Goal: Ask a question: Seek information or help from site administrators or community

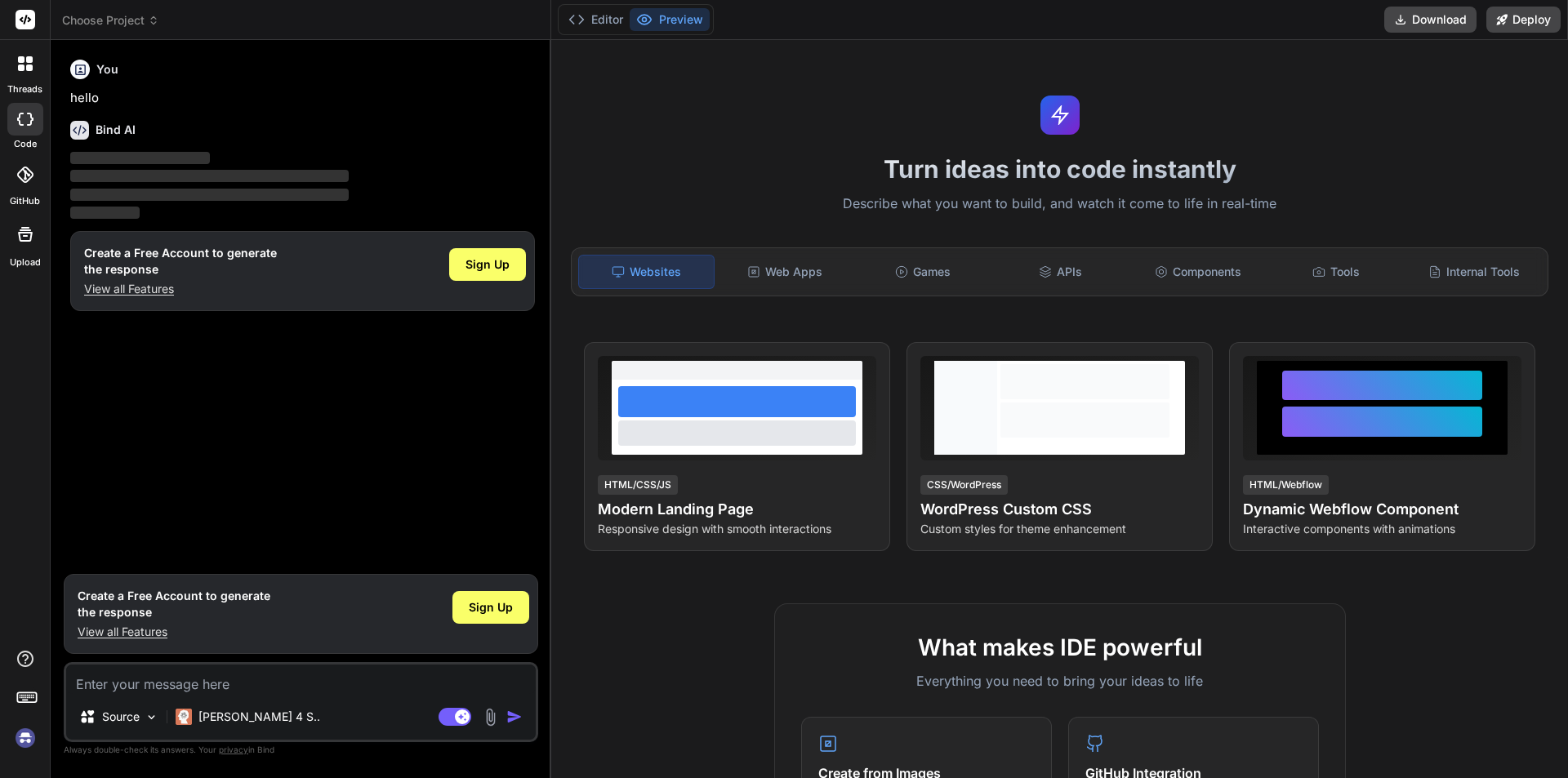
click at [30, 125] on div at bounding box center [25, 120] width 36 height 33
click at [24, 659] on icon at bounding box center [25, 659] width 20 height 20
click at [19, 554] on div "threads code GitHub Upload Documentation Blog" at bounding box center [25, 389] width 51 height 778
click at [25, 742] on img at bounding box center [25, 739] width 28 height 28
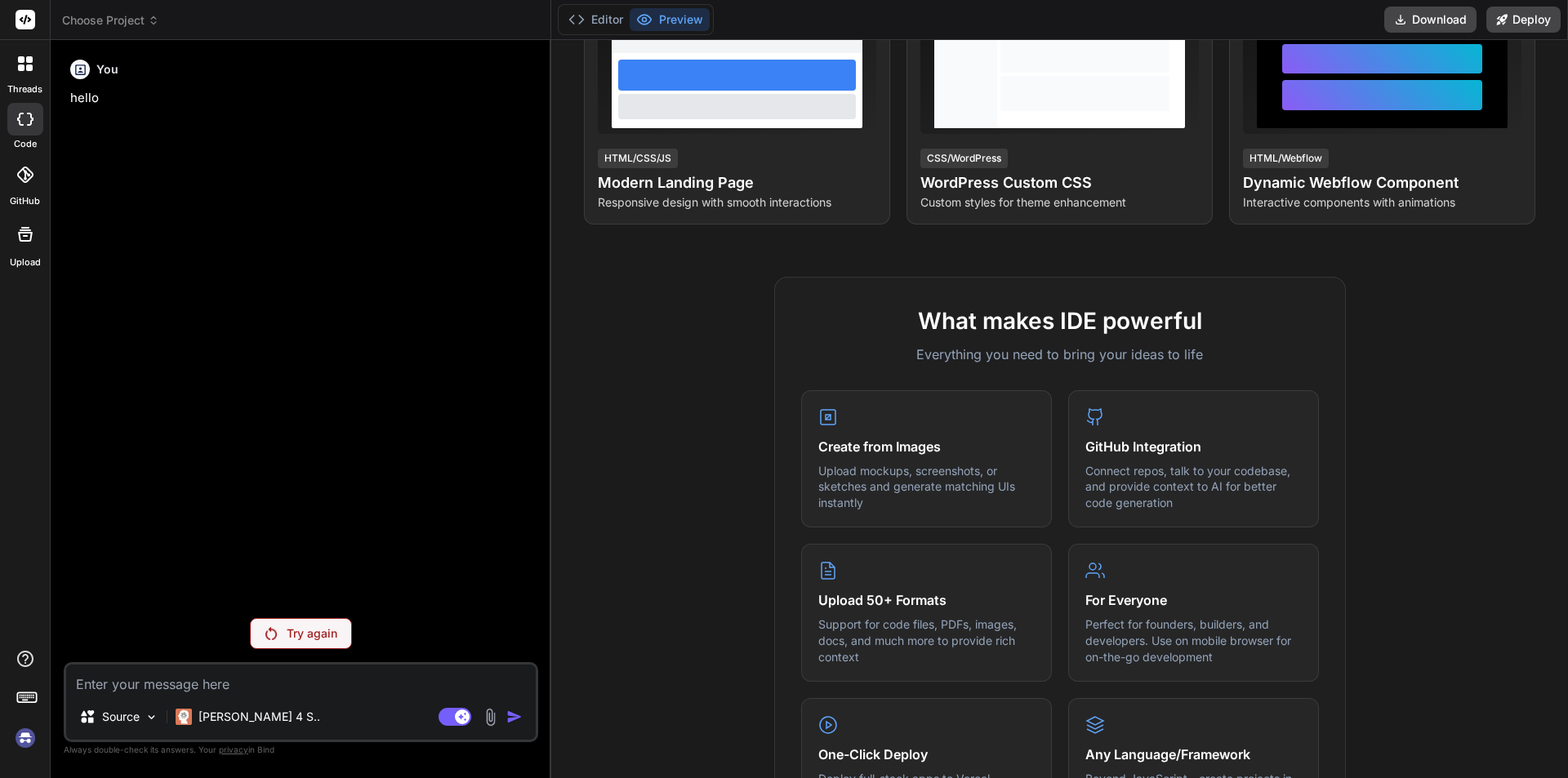
scroll to position [779, 0]
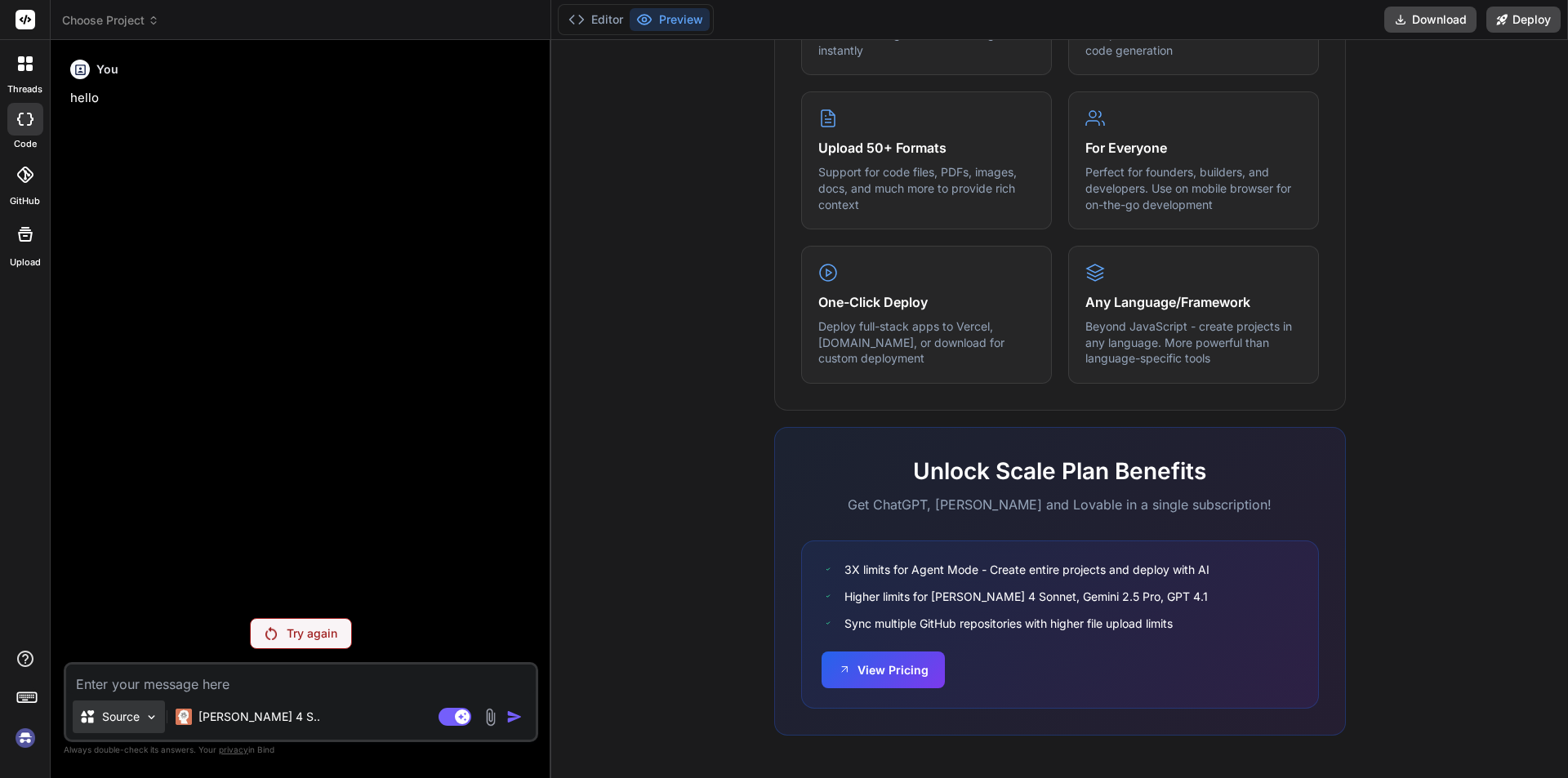
click at [112, 717] on p "Source" at bounding box center [121, 717] width 38 height 16
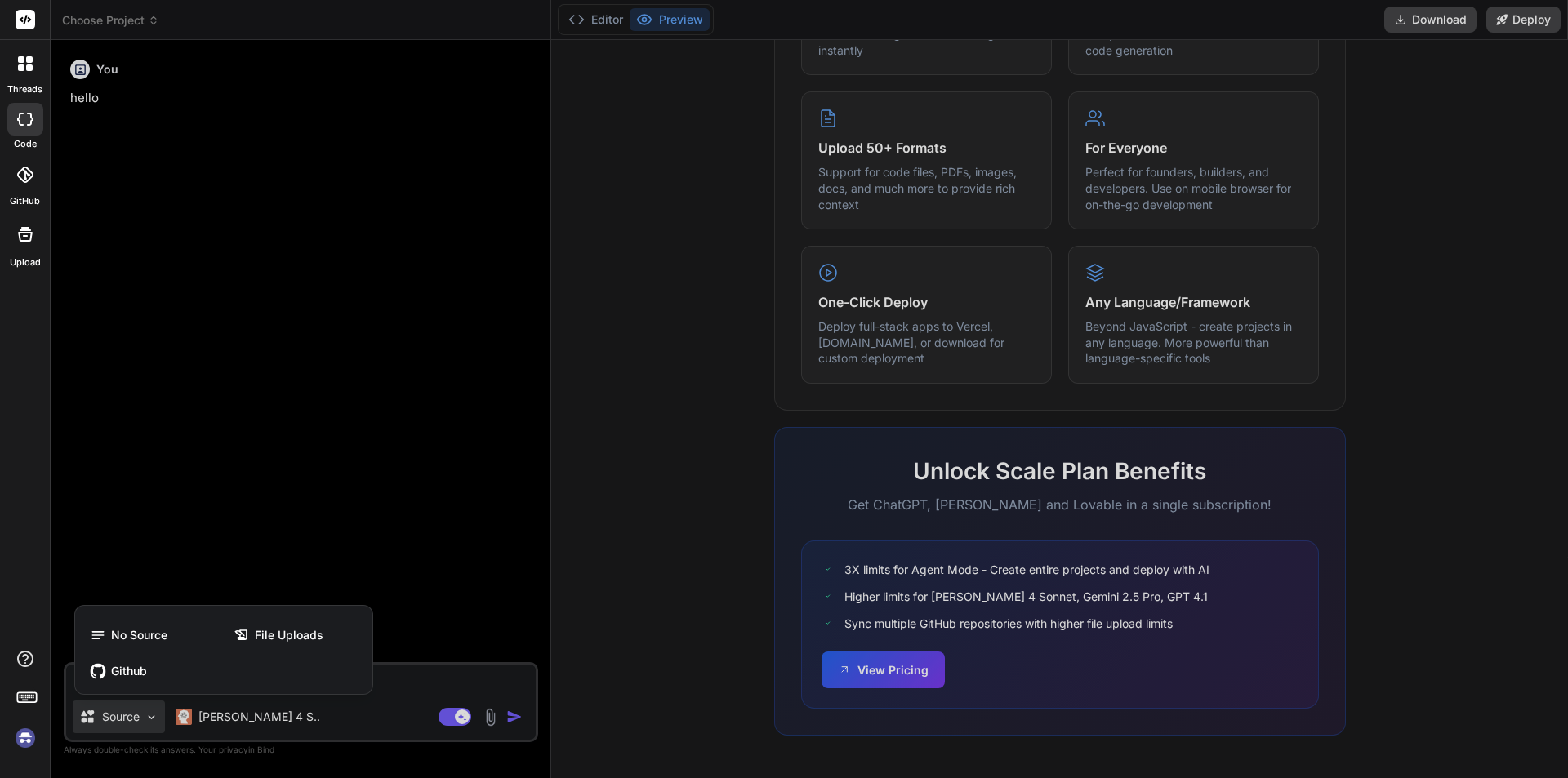
click at [112, 717] on div at bounding box center [784, 389] width 1568 height 778
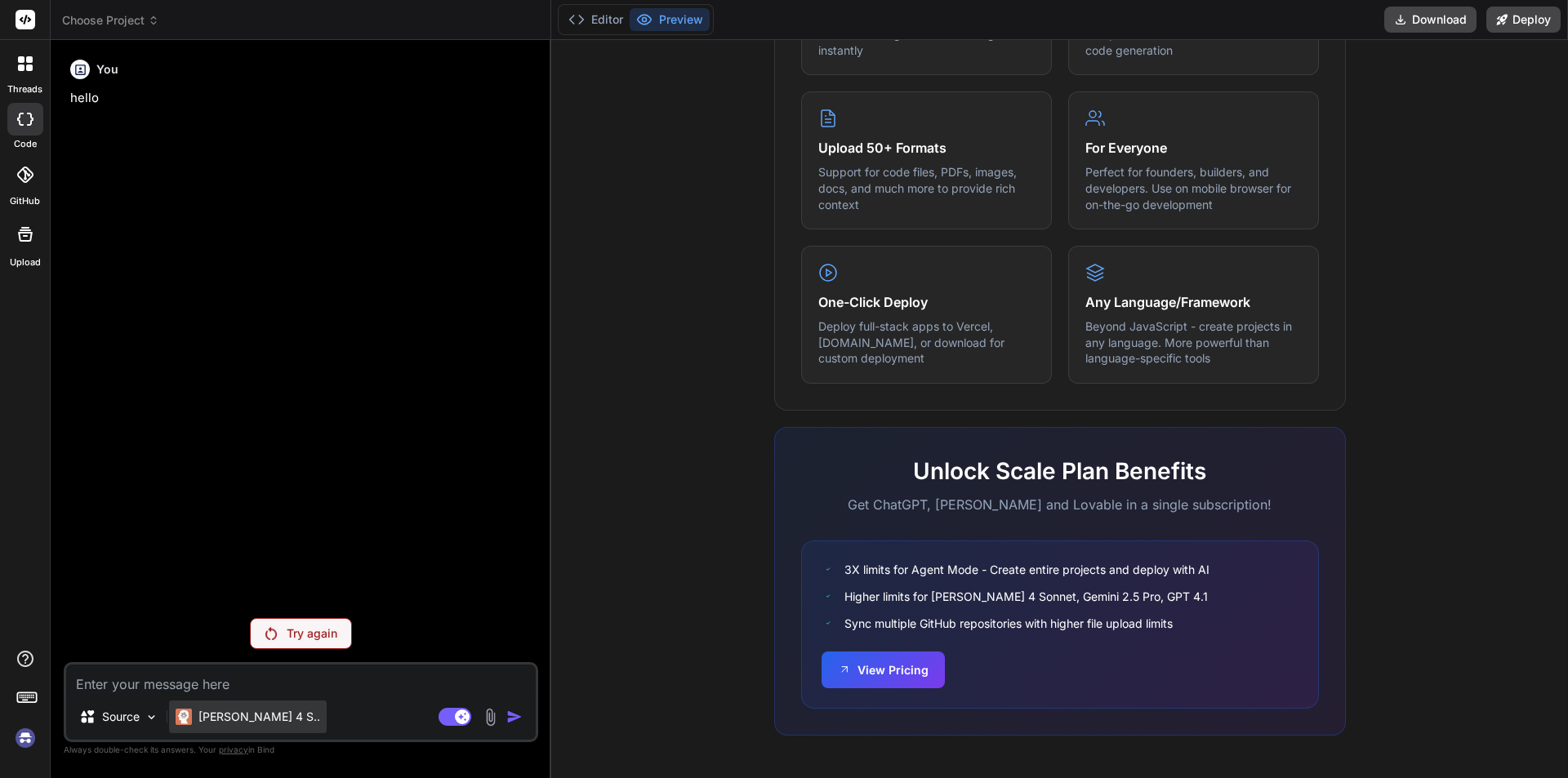
click at [214, 718] on p "[PERSON_NAME] 4 S.." at bounding box center [259, 717] width 121 height 16
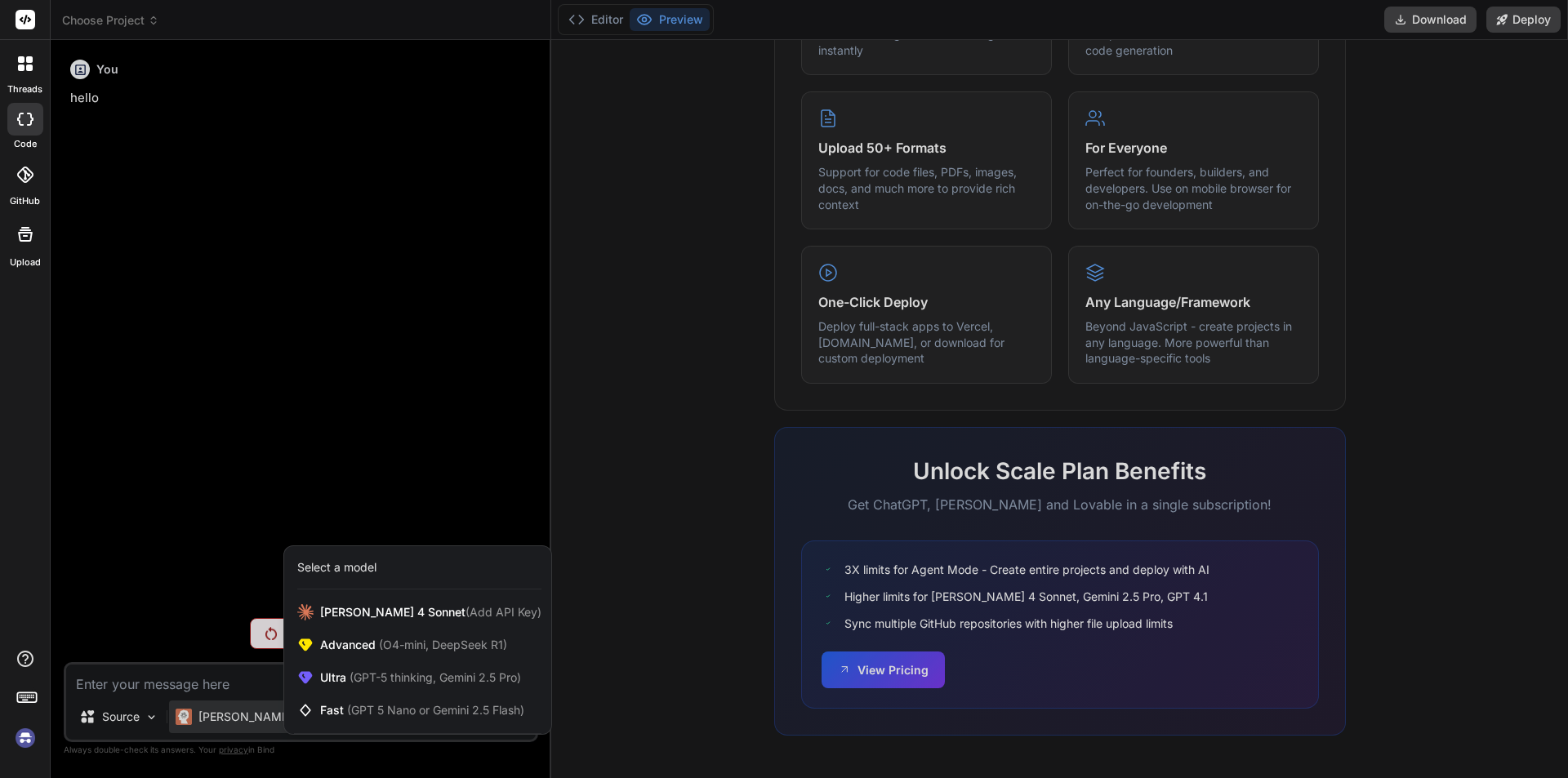
click at [214, 718] on div at bounding box center [784, 389] width 1568 height 778
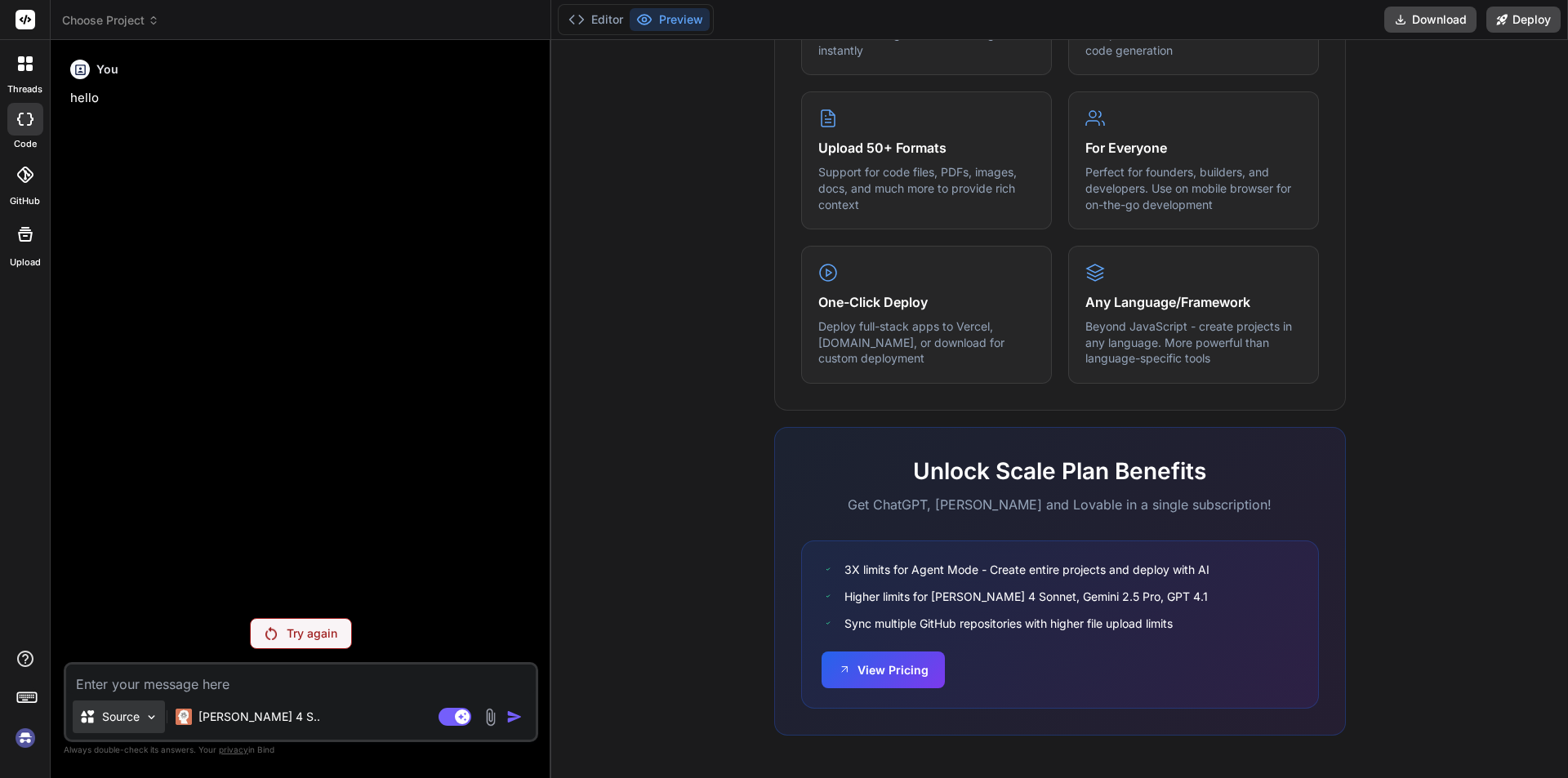
click at [156, 718] on img at bounding box center [151, 717] width 14 height 14
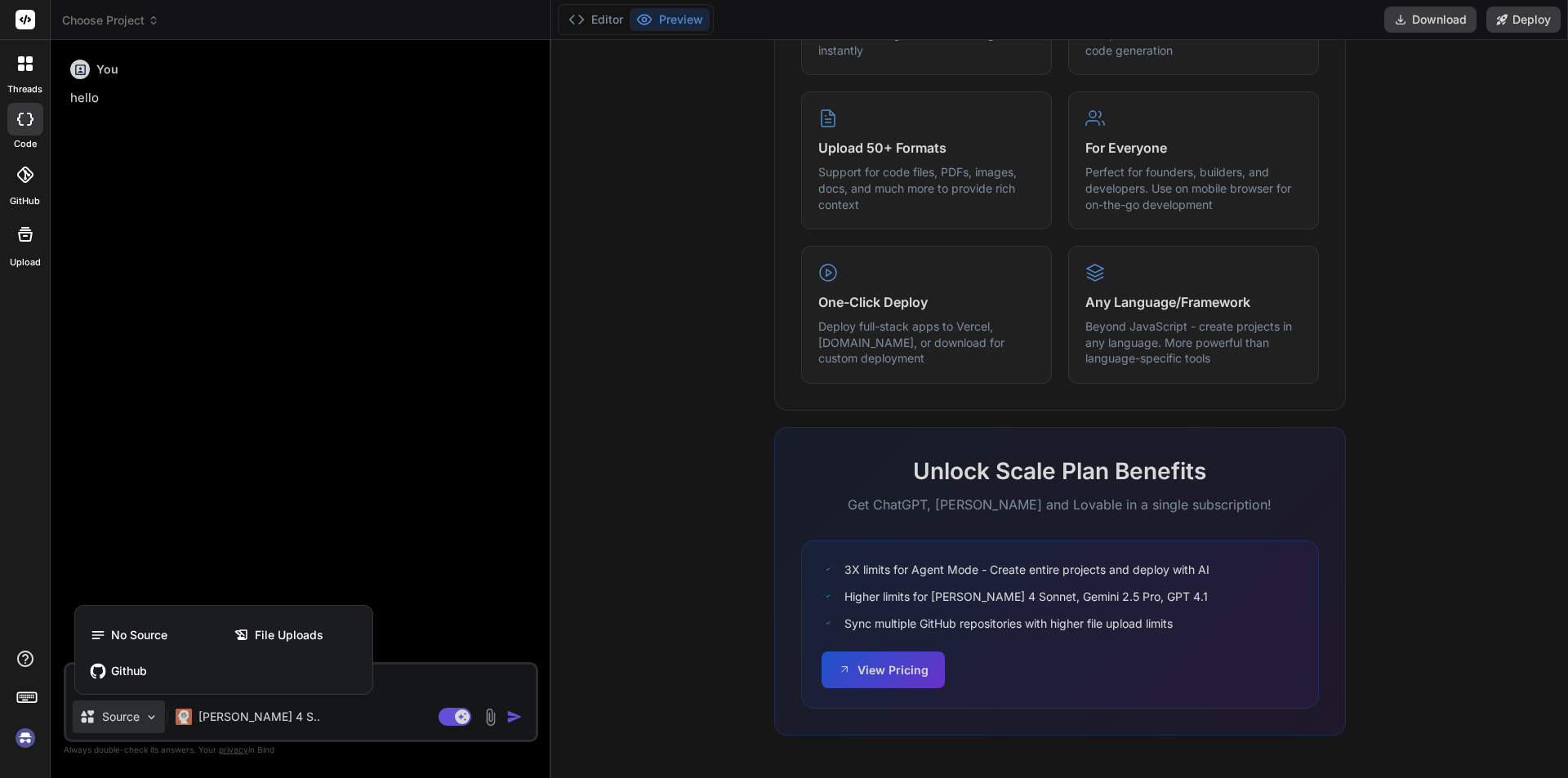
click at [156, 718] on div at bounding box center [784, 389] width 1568 height 778
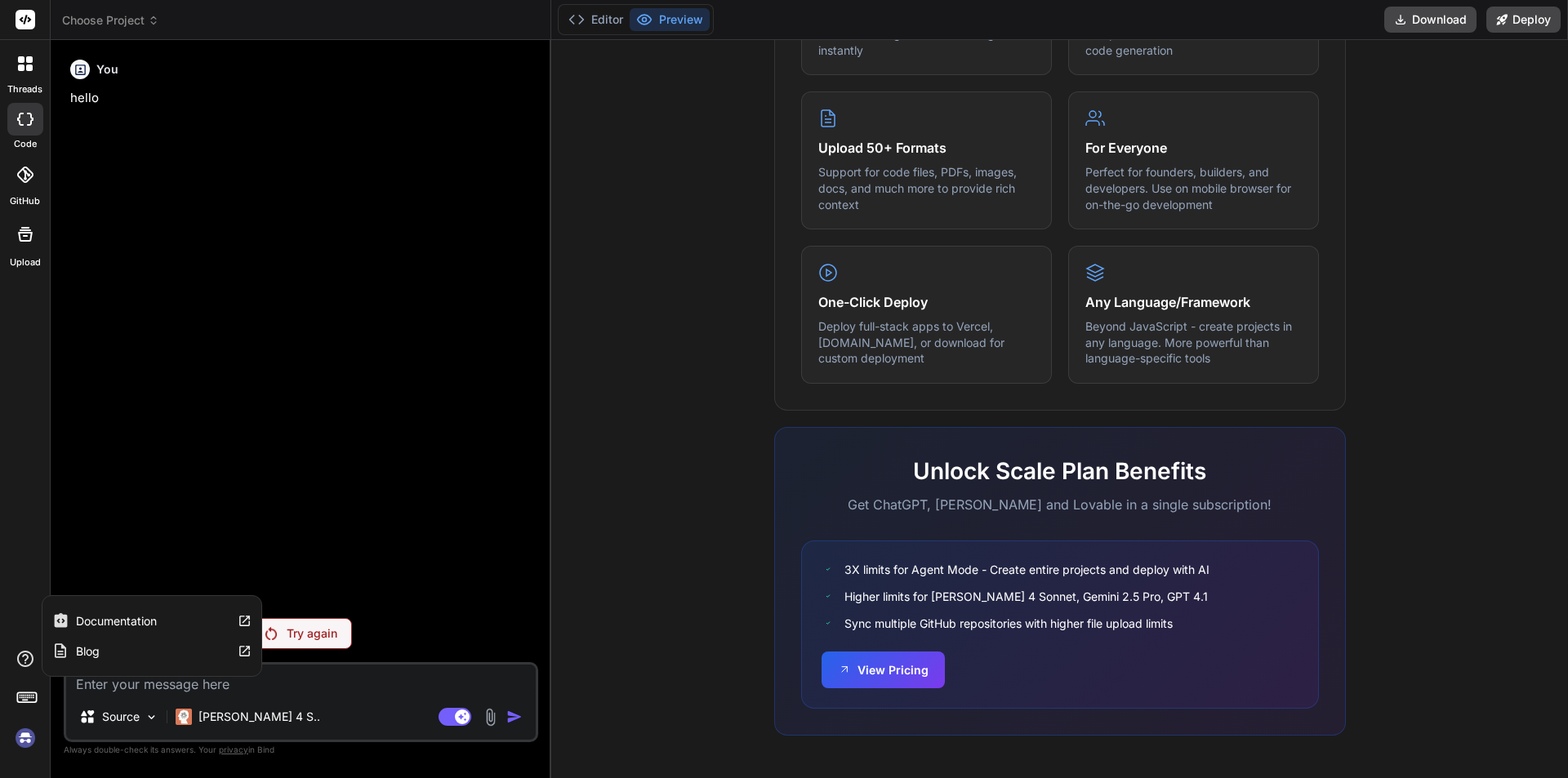
click at [19, 653] on icon at bounding box center [25, 659] width 20 height 20
click at [20, 327] on div "threads code GitHub Upload Documentation Blog" at bounding box center [25, 389] width 51 height 778
click at [123, 27] on span "Choose Project" at bounding box center [111, 20] width 98 height 16
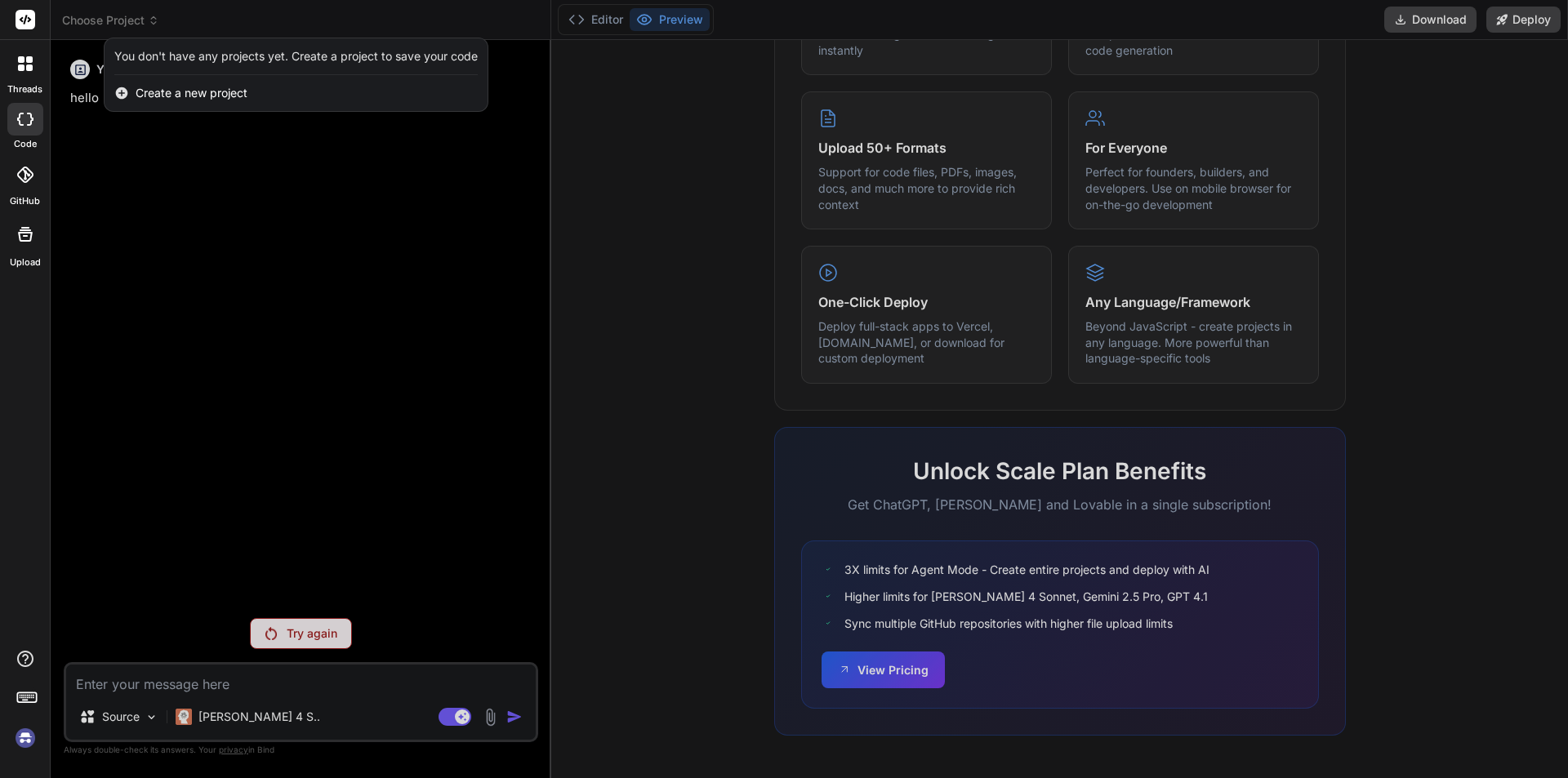
drag, startPoint x: 384, startPoint y: 380, endPoint x: 405, endPoint y: 359, distance: 29.7
click at [405, 359] on div at bounding box center [784, 389] width 1568 height 778
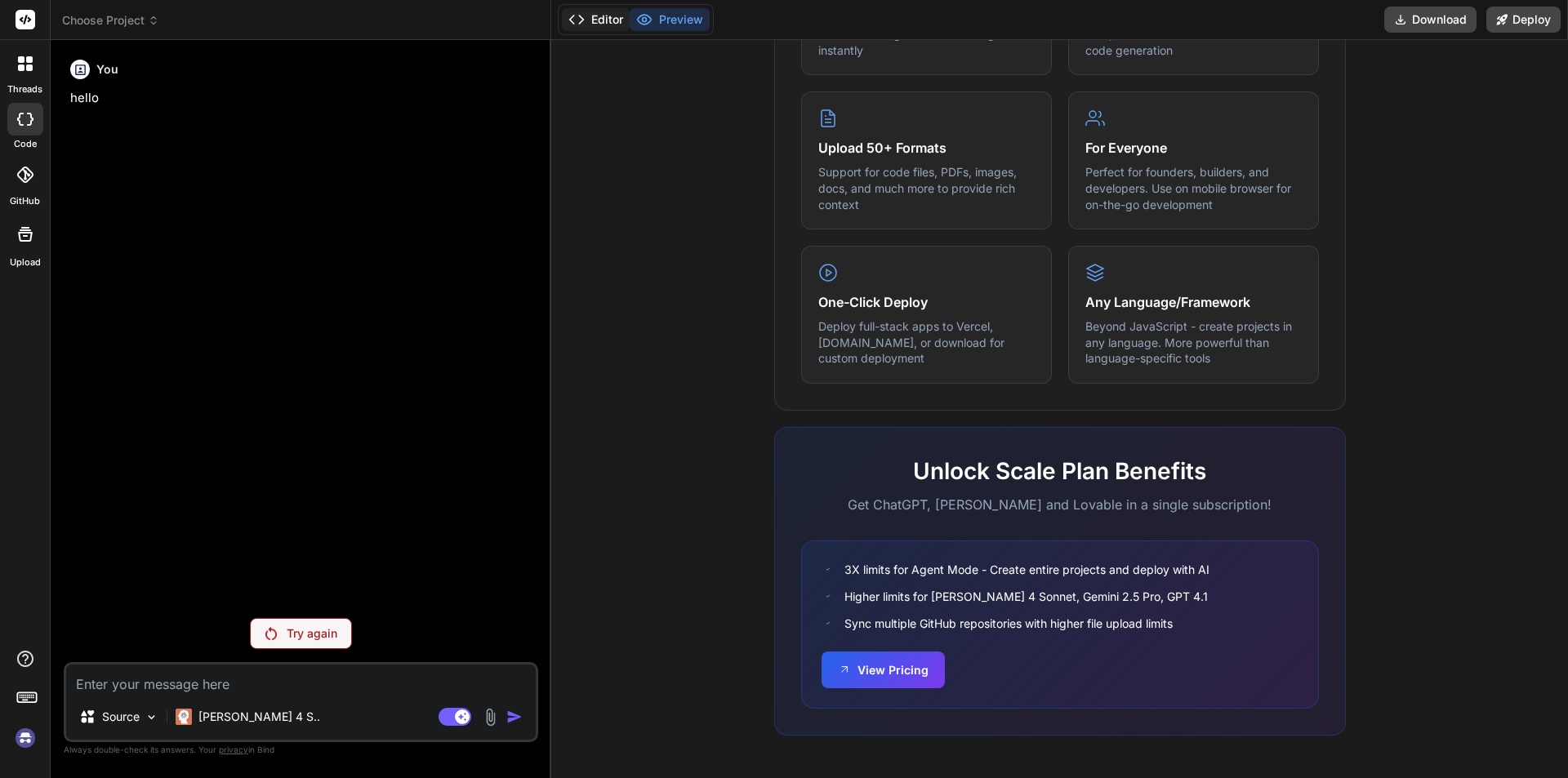
click at [606, 16] on button "Editor" at bounding box center [595, 20] width 68 height 23
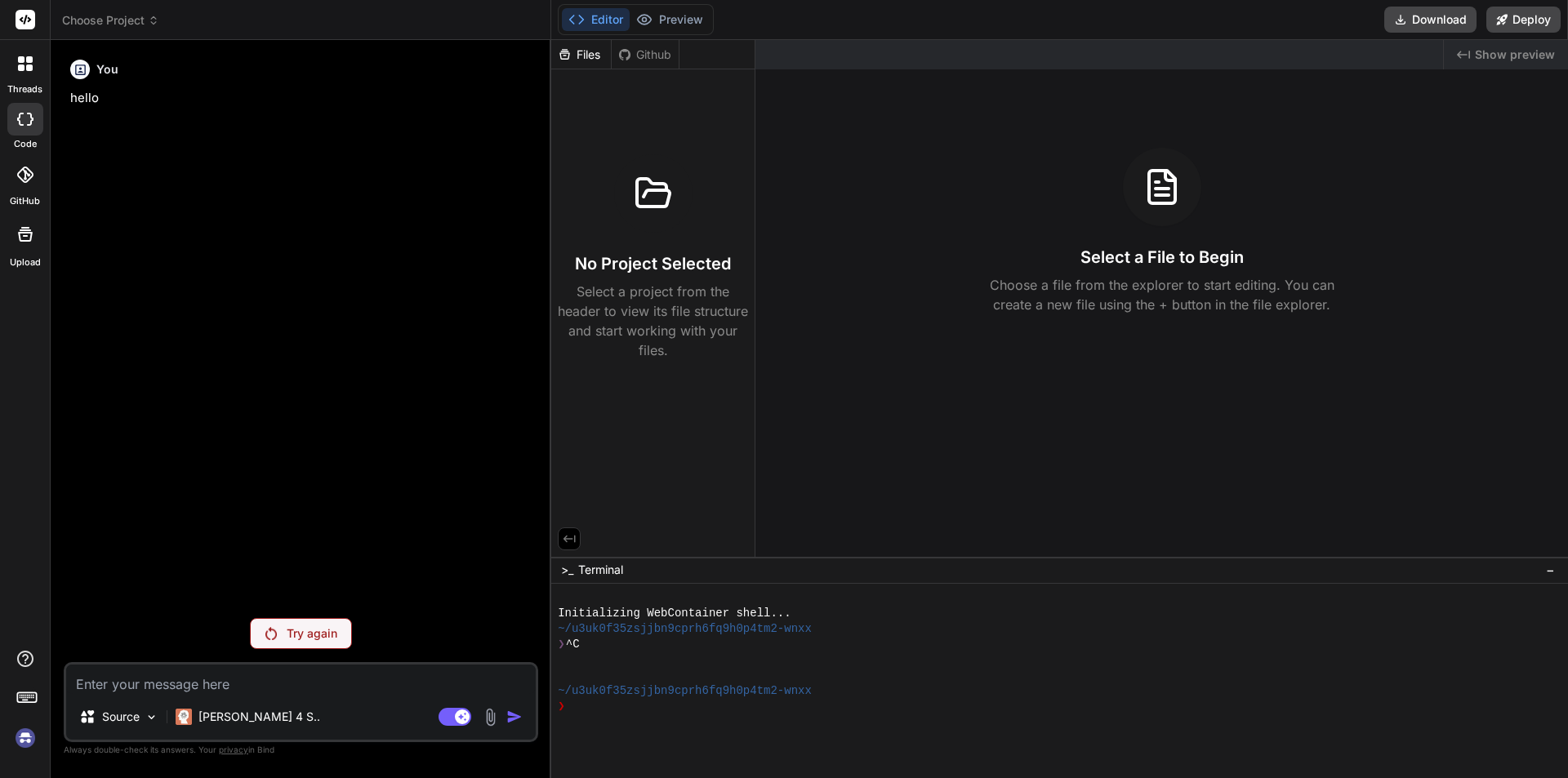
click at [606, 16] on button "Editor" at bounding box center [595, 20] width 68 height 23
click at [687, 27] on button "Preview" at bounding box center [670, 20] width 80 height 23
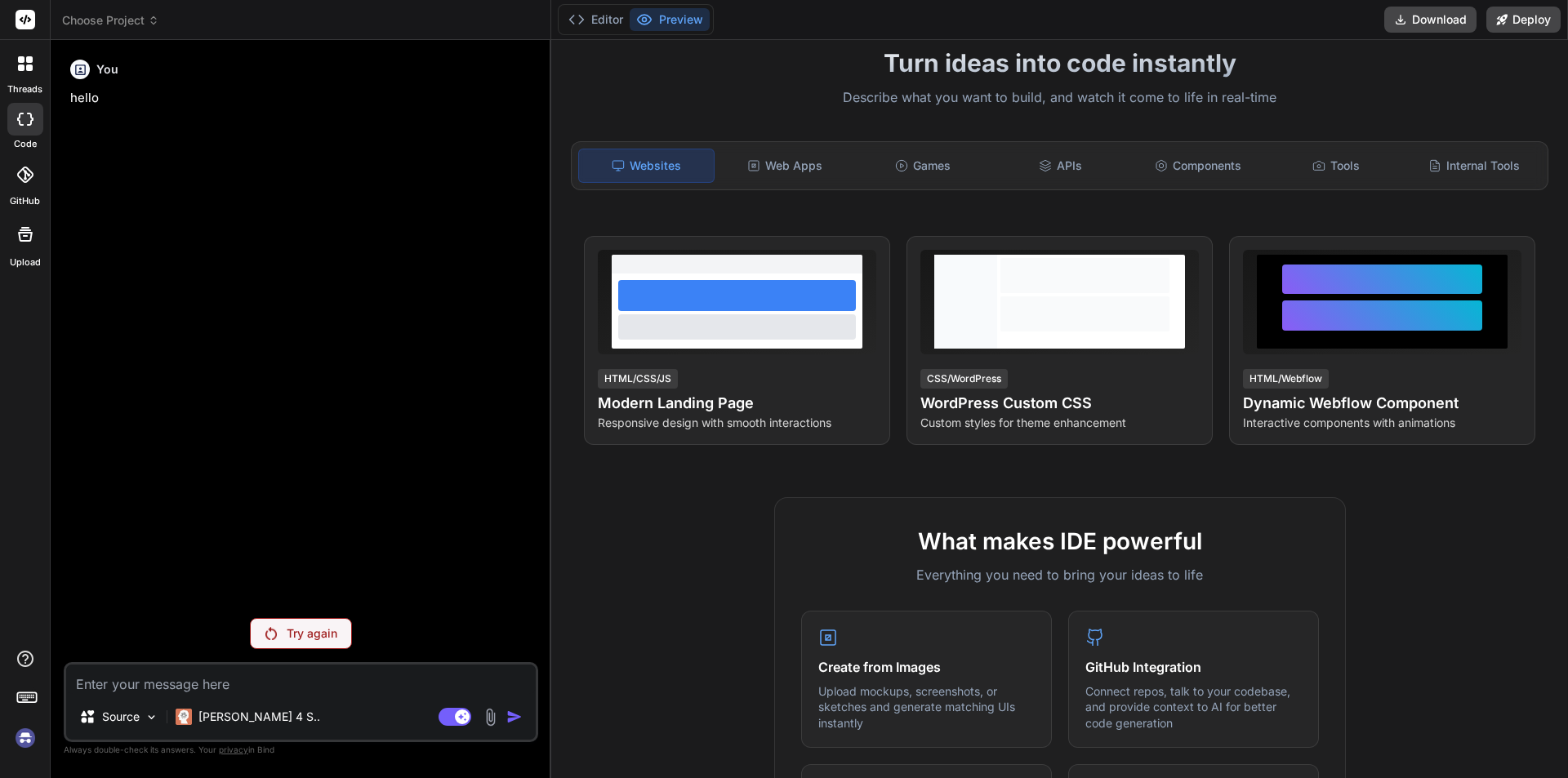
scroll to position [0, 0]
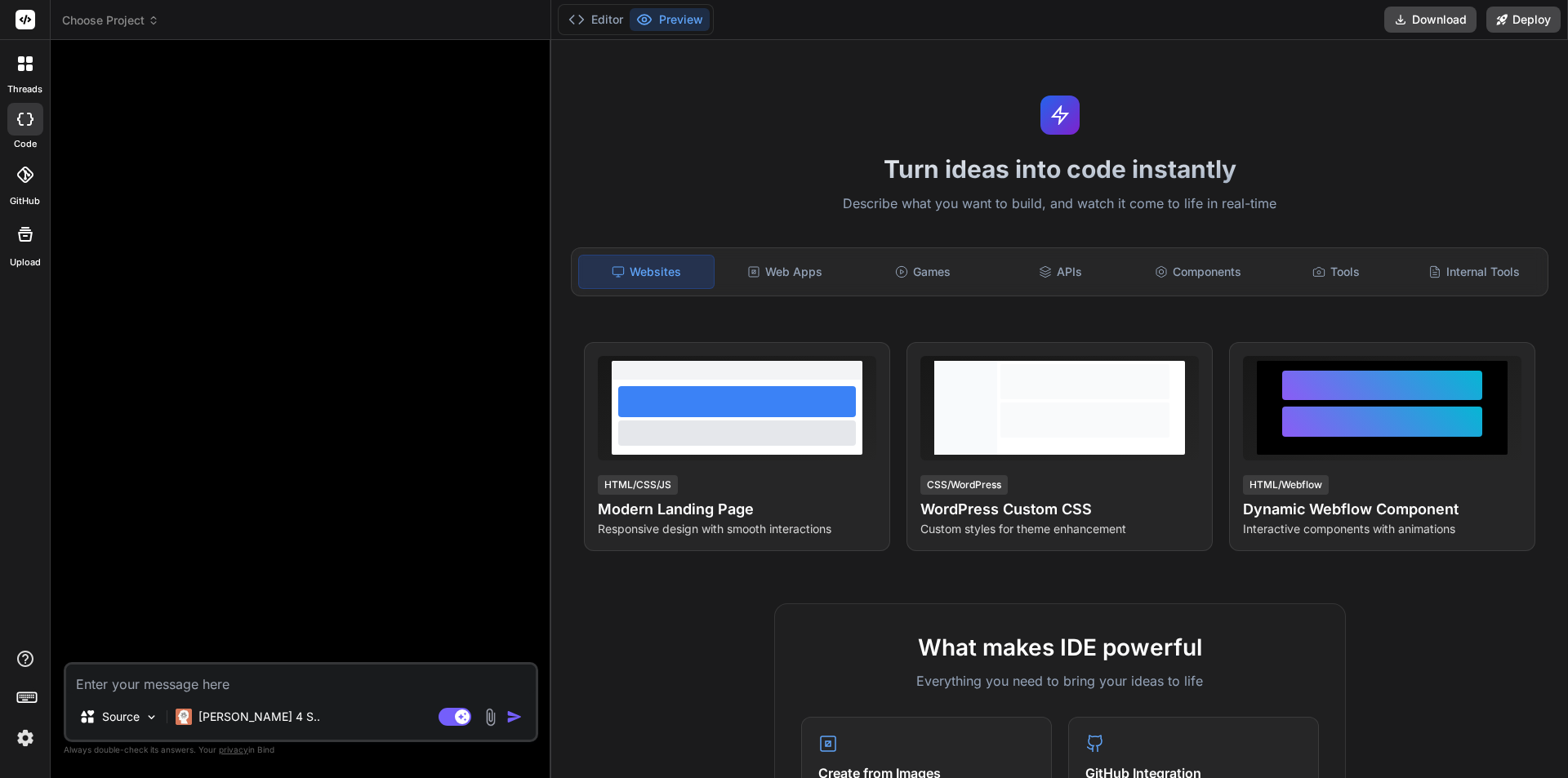
type textarea "x"
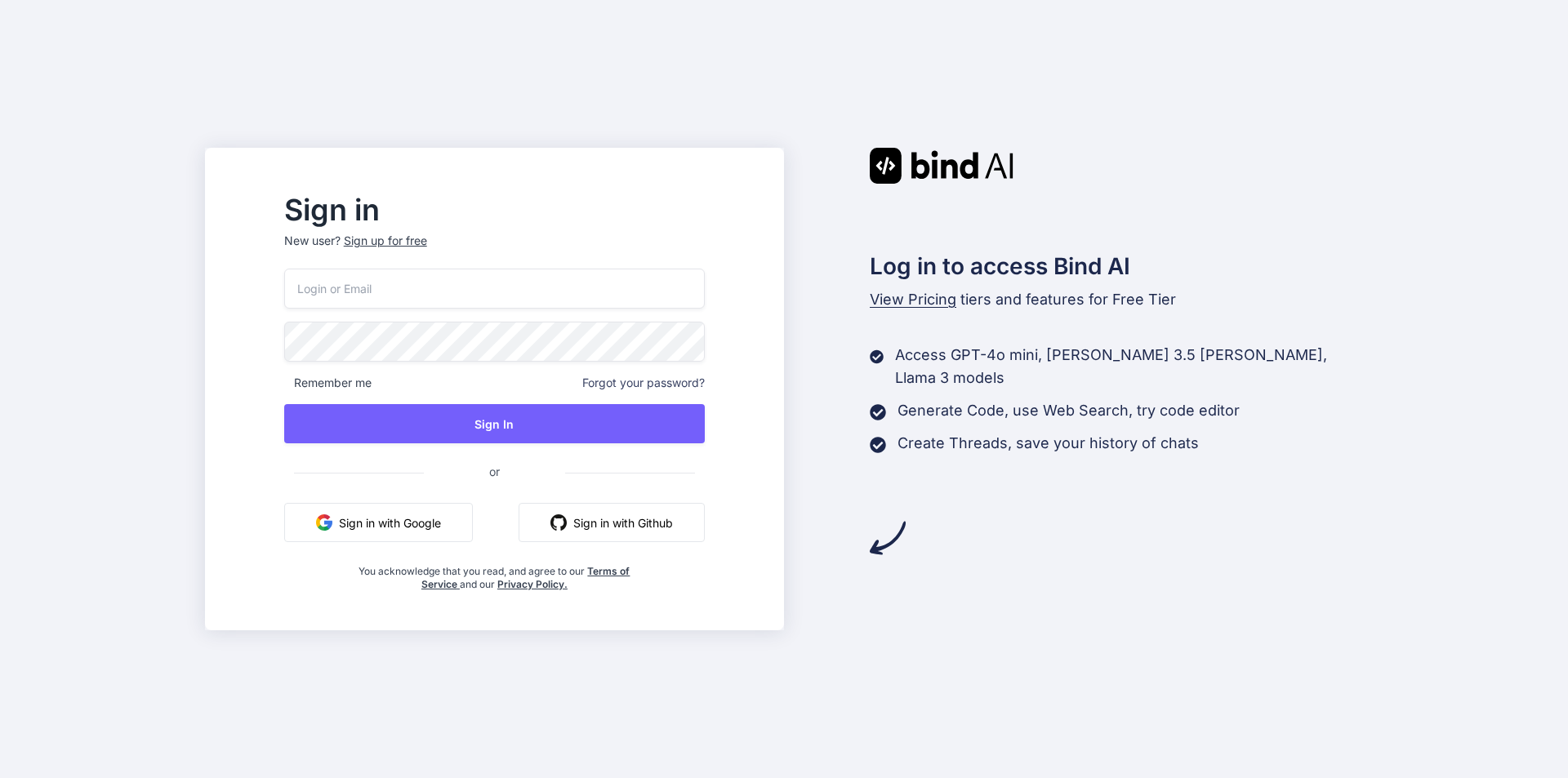
click at [489, 290] on input "email" at bounding box center [494, 289] width 420 height 40
type input "fcbarcelolna+test@gmail.com"
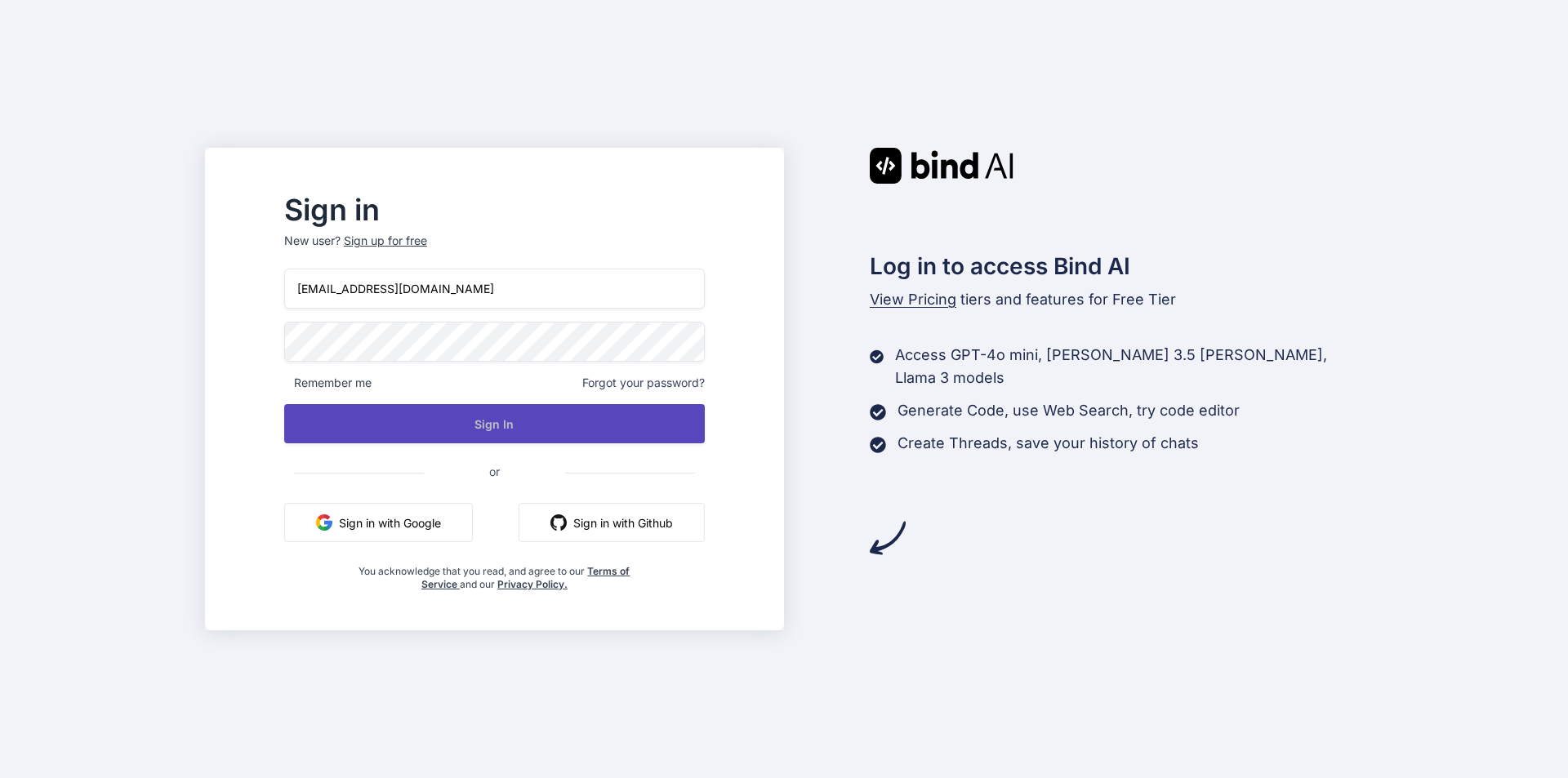
click at [579, 418] on button "Sign In" at bounding box center [494, 424] width 420 height 39
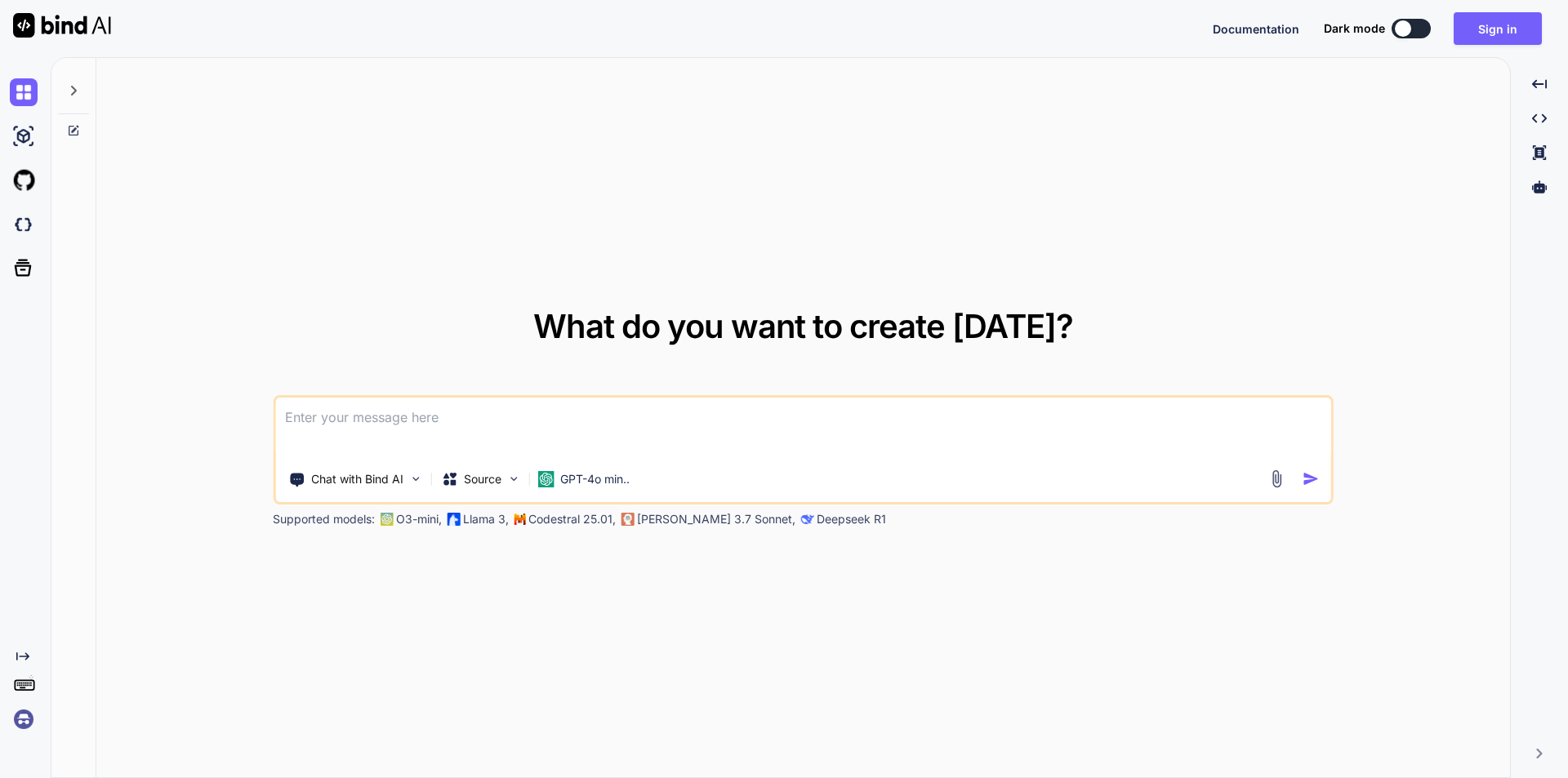
click at [1405, 30] on div at bounding box center [1402, 29] width 16 height 16
type textarea "x"
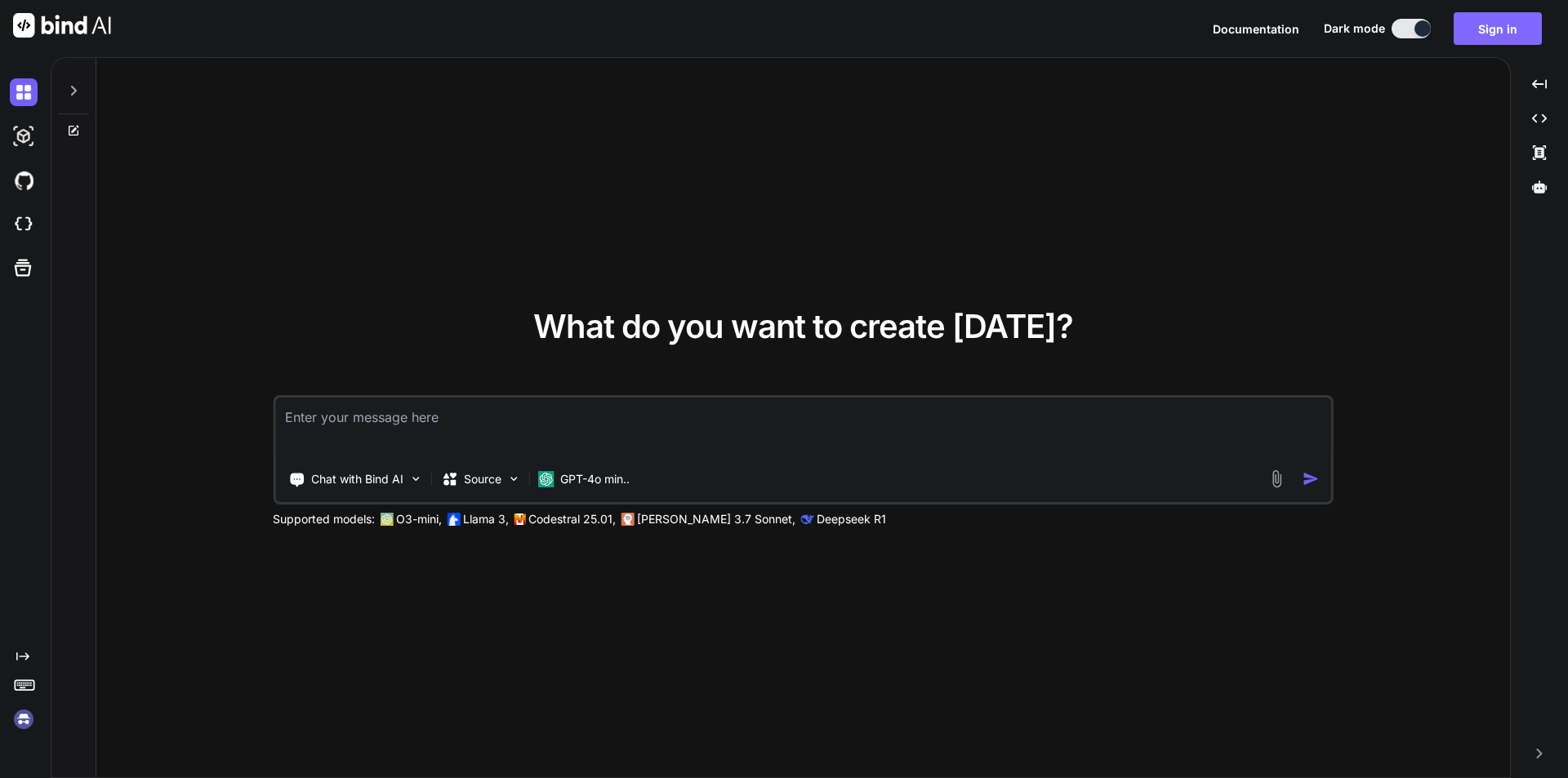
click at [1507, 25] on button "Sign in" at bounding box center [1498, 29] width 89 height 33
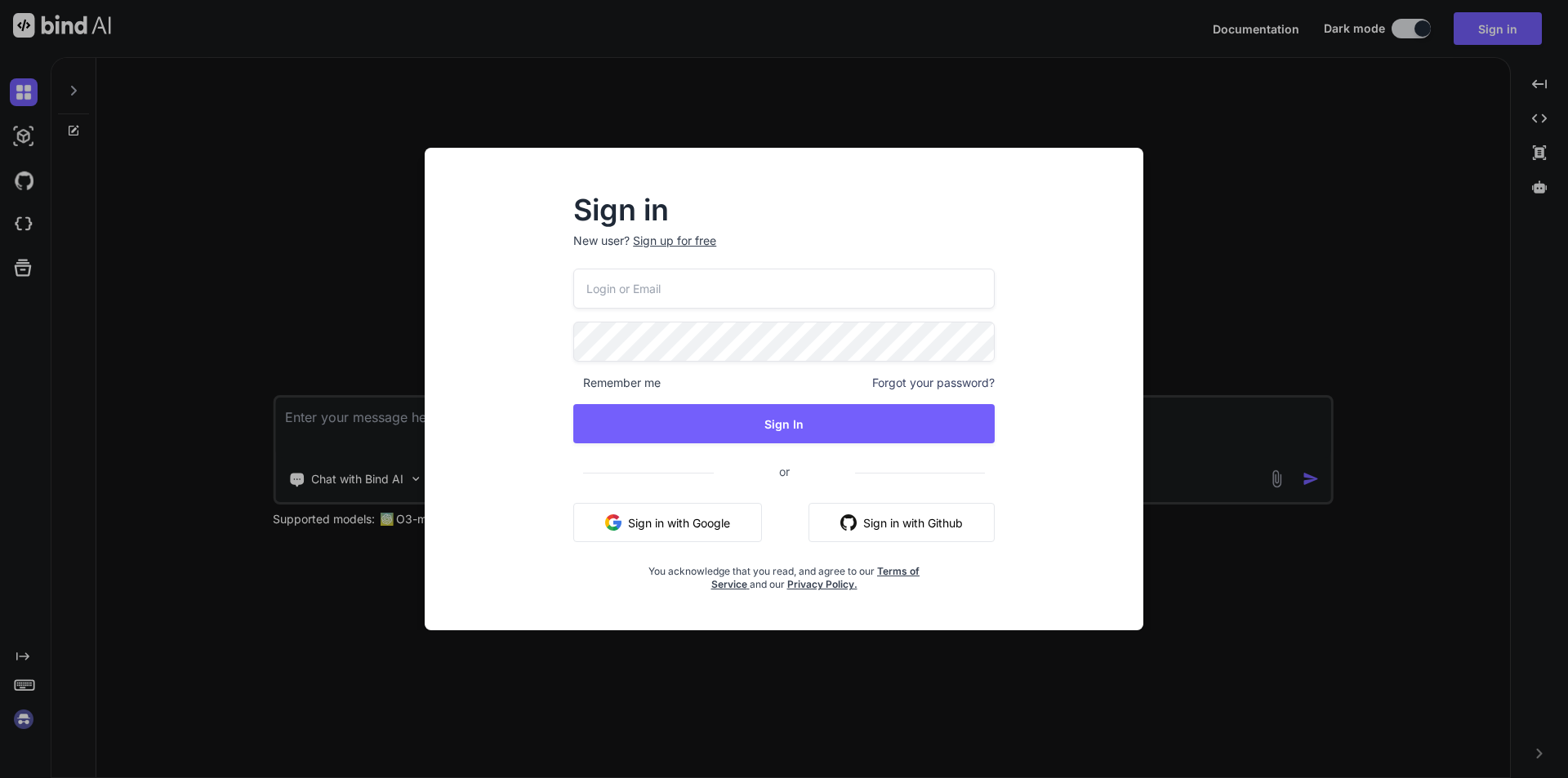
click at [696, 294] on input "email" at bounding box center [784, 289] width 421 height 40
type input "a"
type input "fcbarcelolna+test@gmail.com"
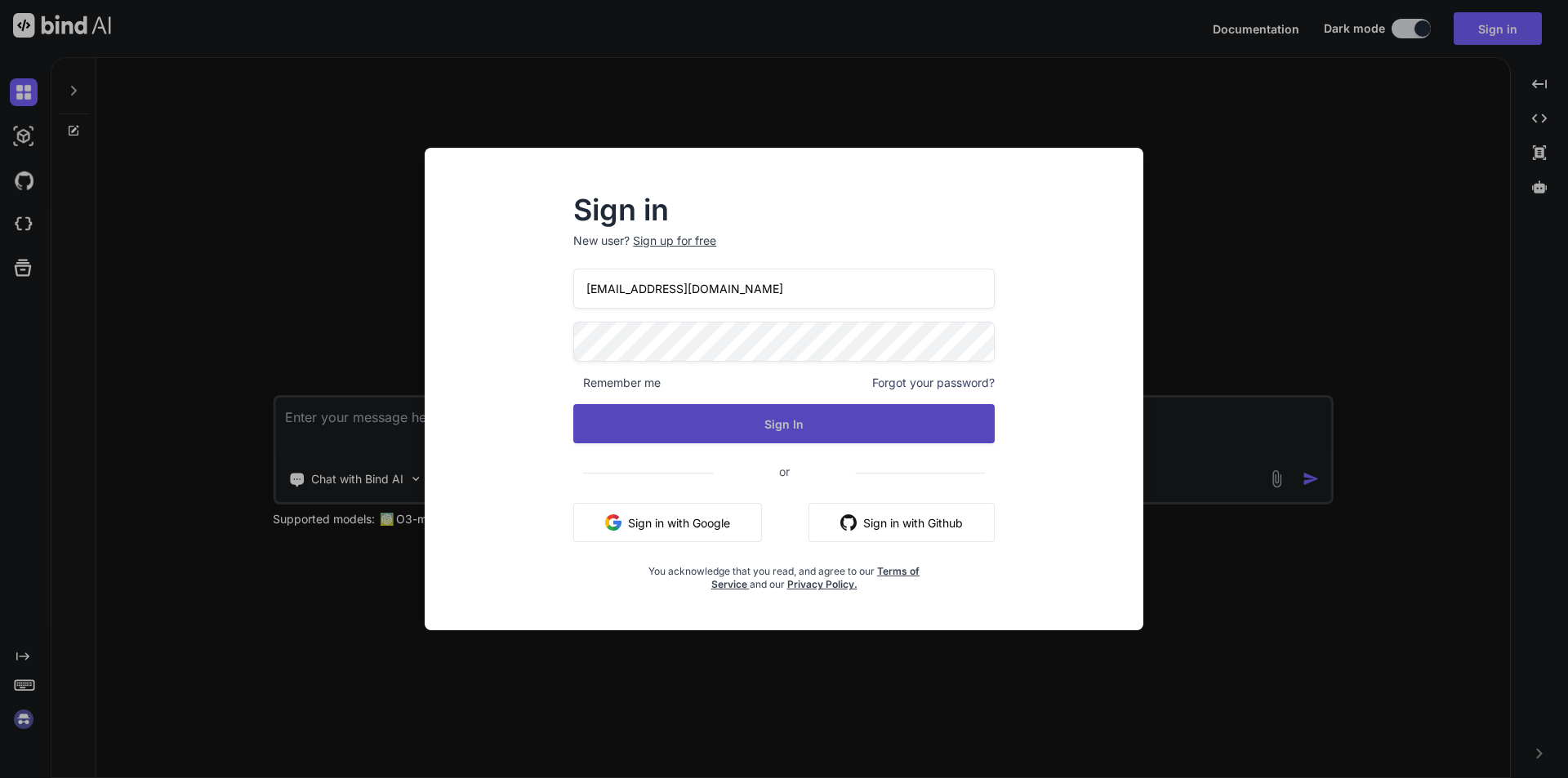
click at [690, 435] on button "Sign In" at bounding box center [784, 424] width 421 height 39
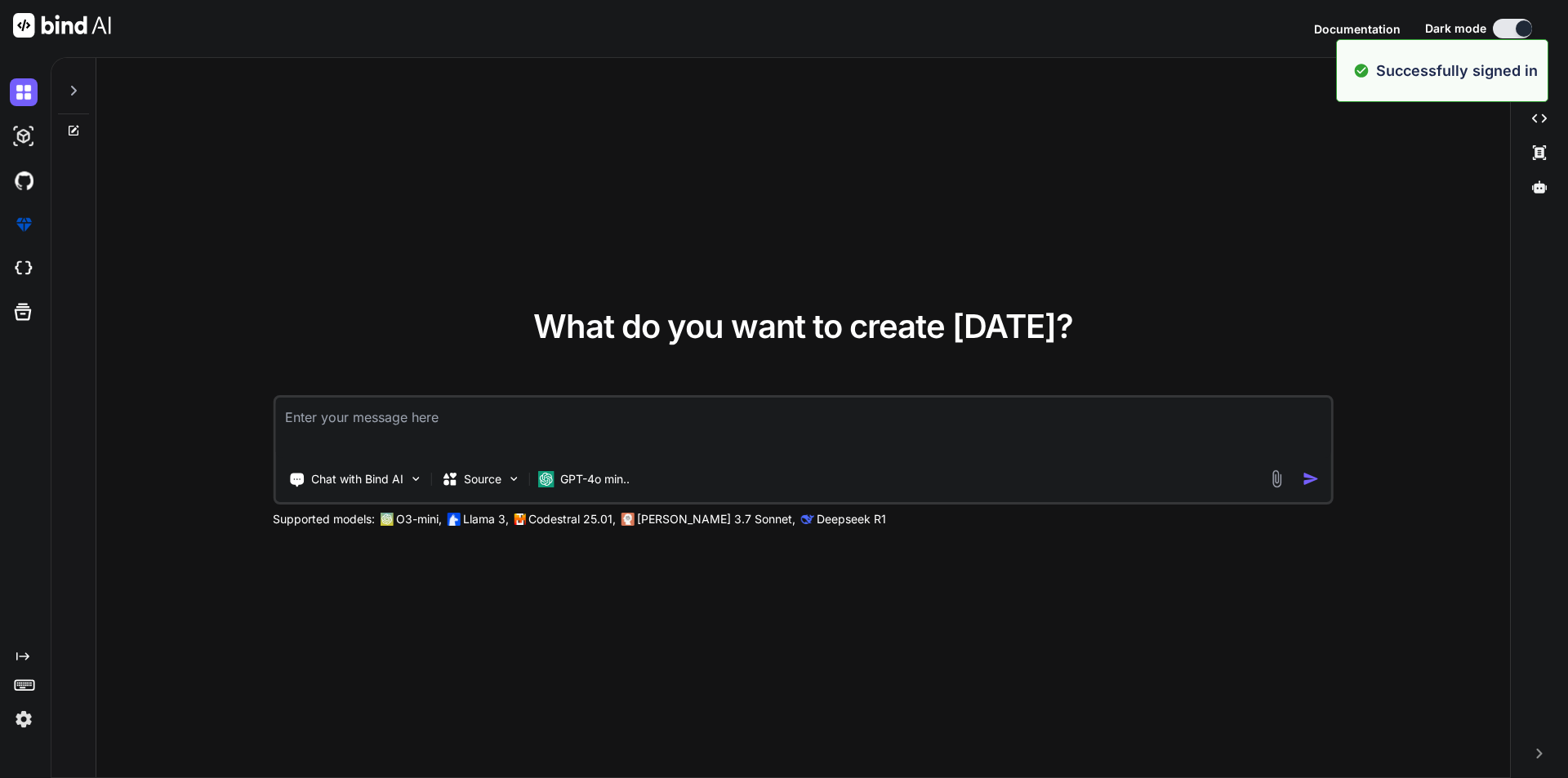
type textarea "x"
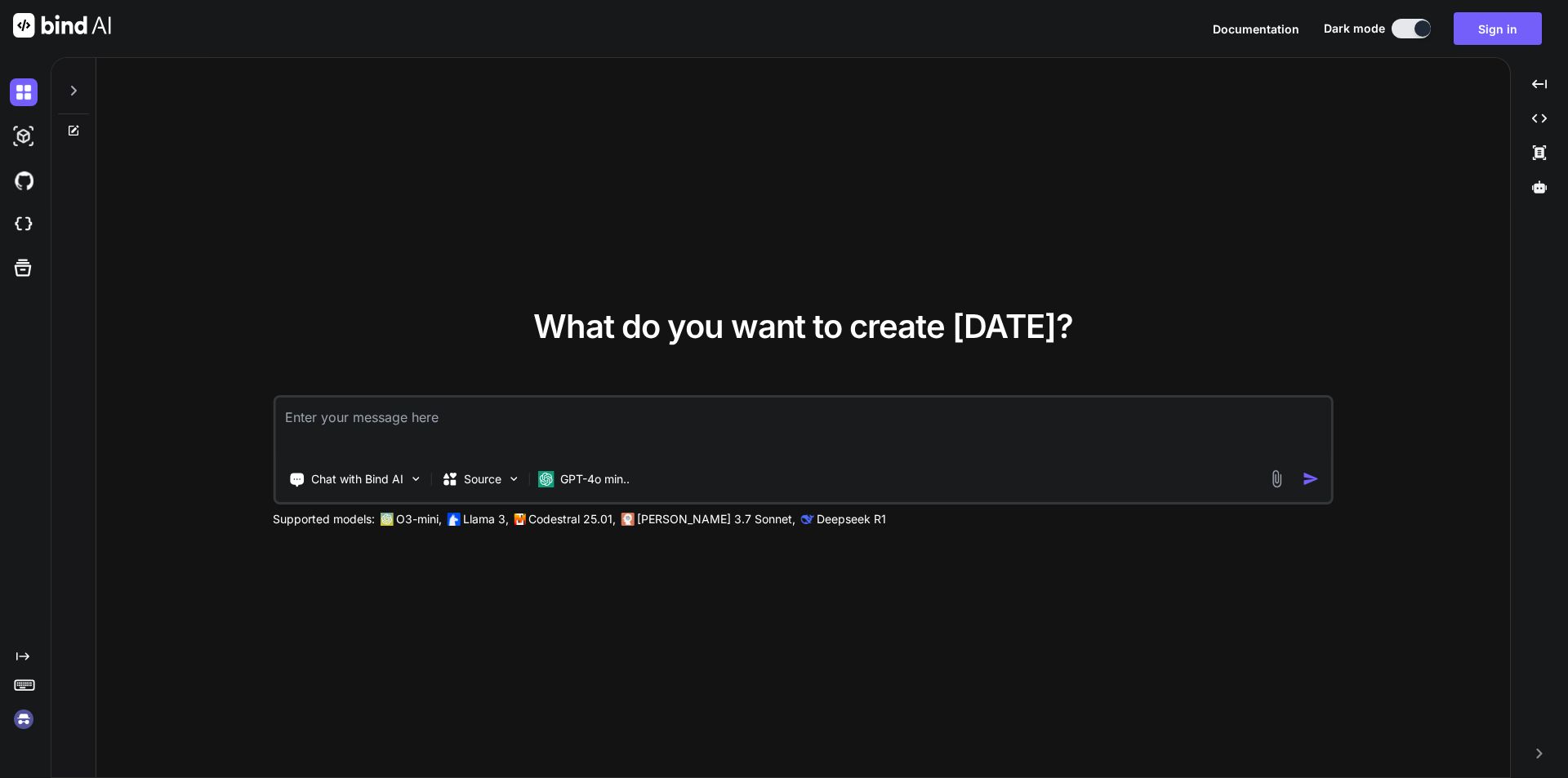
click at [754, 430] on textarea at bounding box center [803, 428] width 1056 height 61
click at [393, 410] on textarea at bounding box center [803, 428] width 1056 height 61
paste textarea
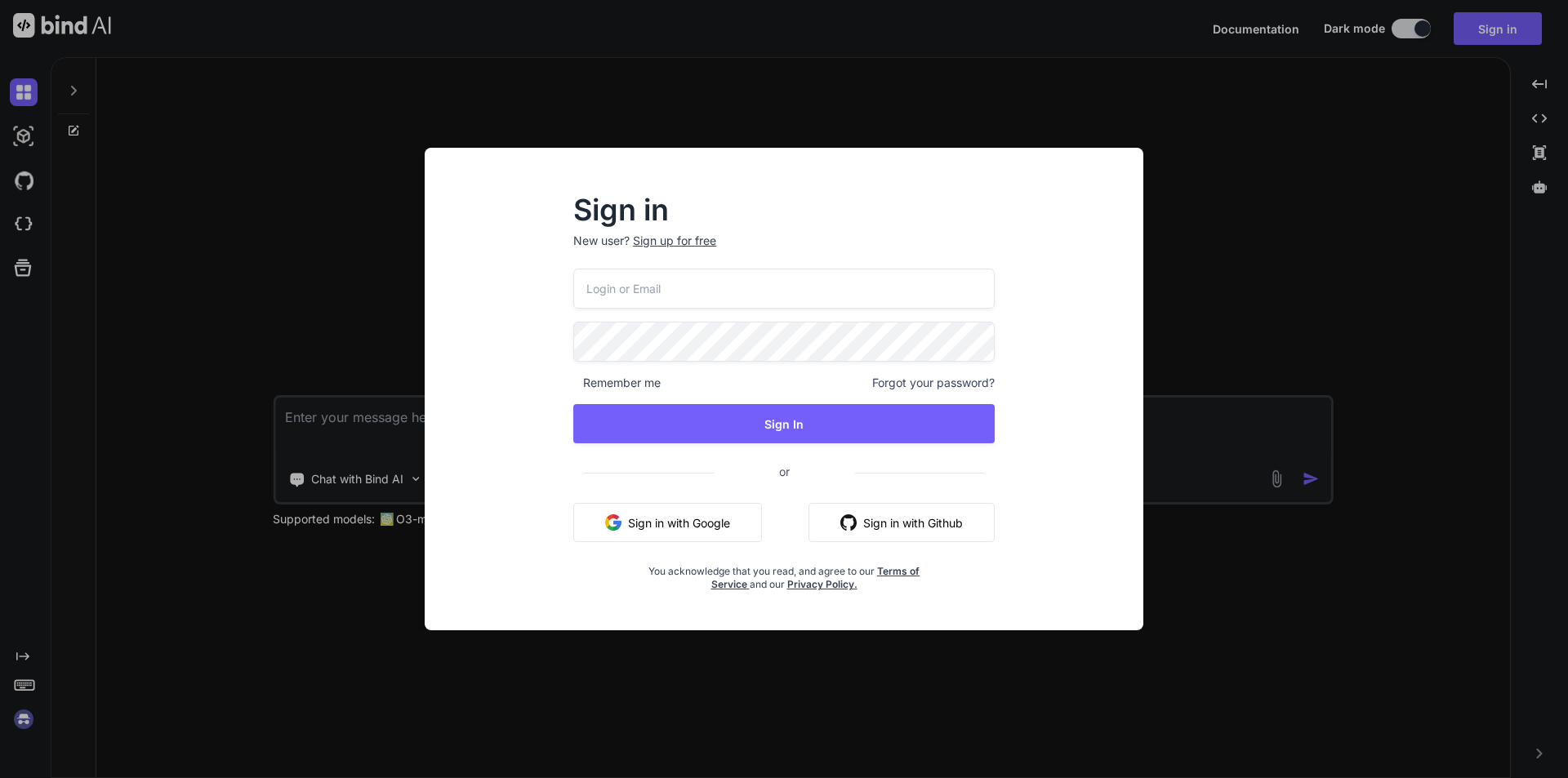
click at [1118, 189] on div "Sign in New user? Sign up for free Remember me Forgot your password? Sign In or…" at bounding box center [784, 403] width 693 height 453
click at [703, 296] on input "email" at bounding box center [784, 289] width 421 height 40
type input "f"
click at [666, 530] on button "Sign in with Google" at bounding box center [667, 523] width 189 height 39
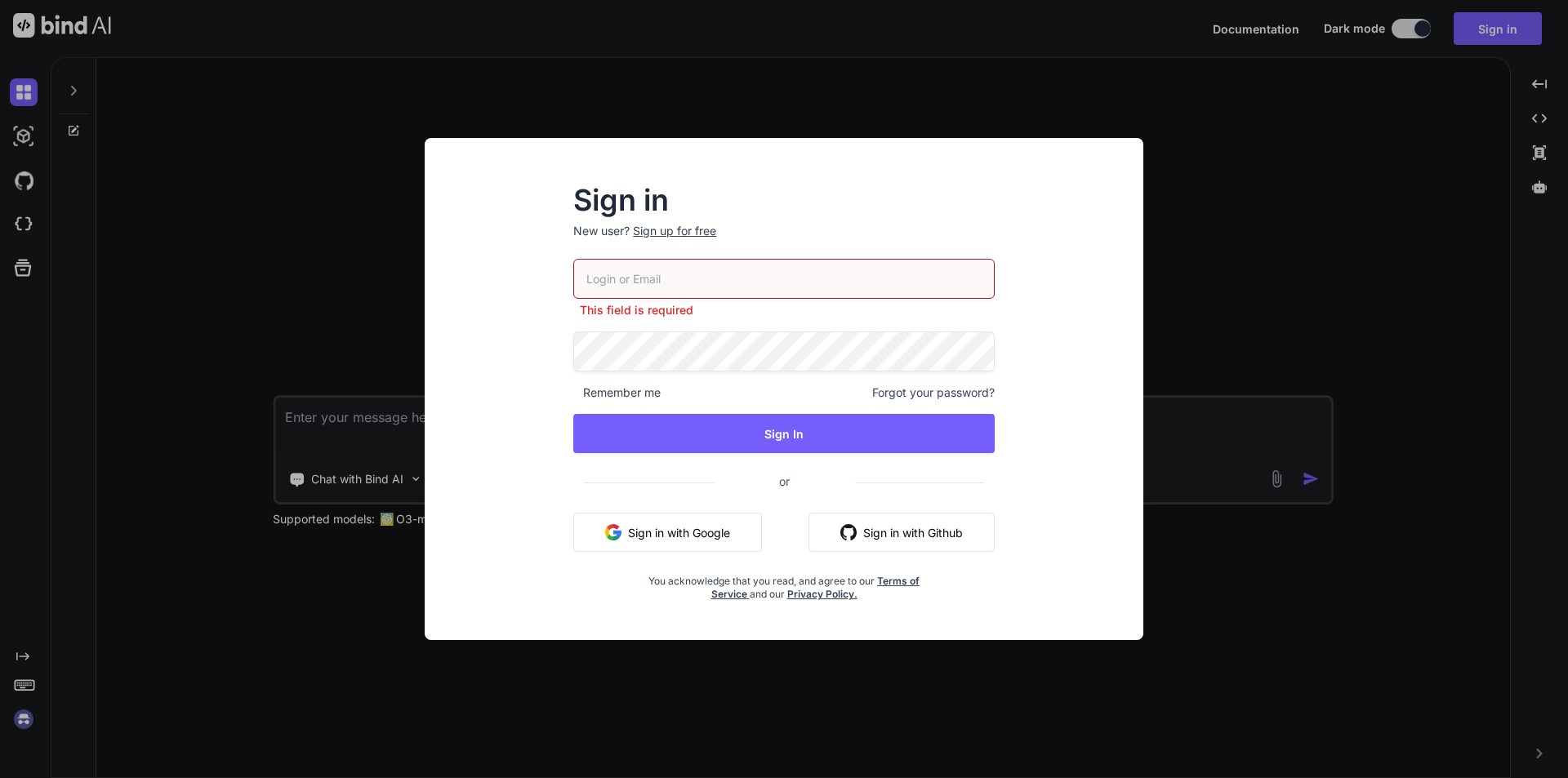
click at [698, 281] on input "email" at bounding box center [784, 279] width 421 height 40
type input "fcbarcelolna+test@gmai"
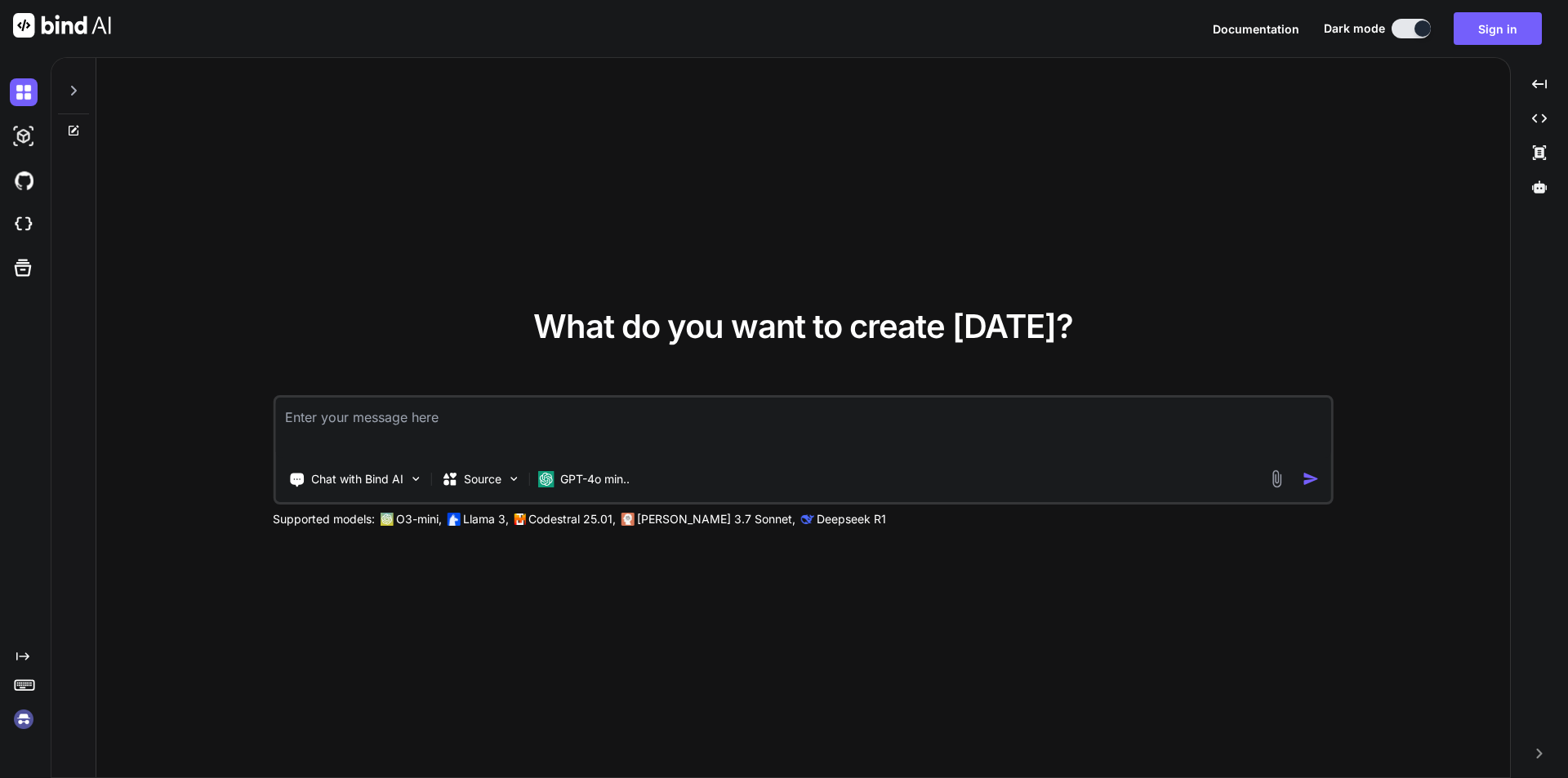
click at [474, 416] on textarea at bounding box center [803, 428] width 1056 height 61
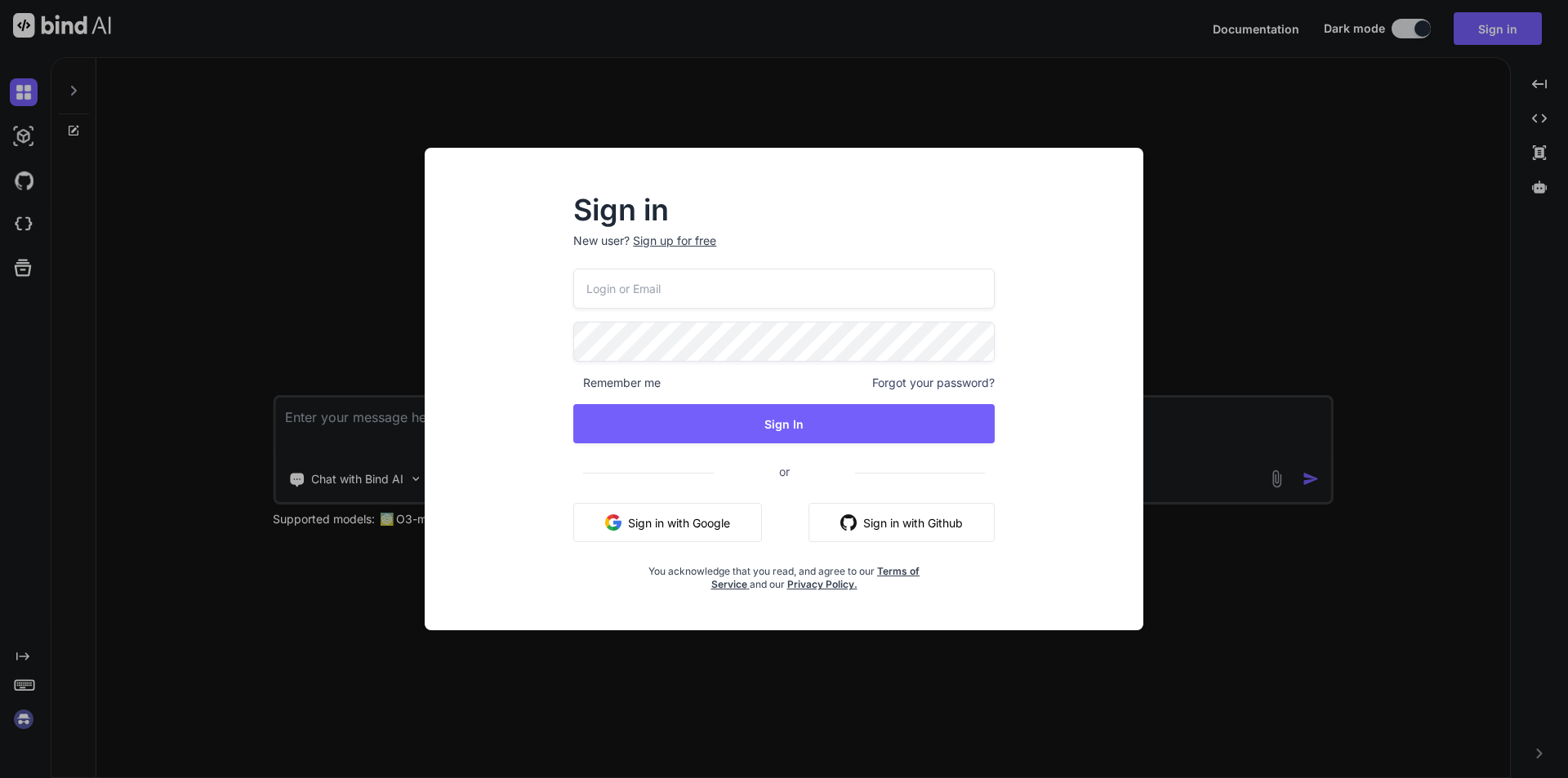
click at [676, 293] on input "email" at bounding box center [784, 289] width 421 height 40
type input "fcbarcelolna+test@gmail.com"
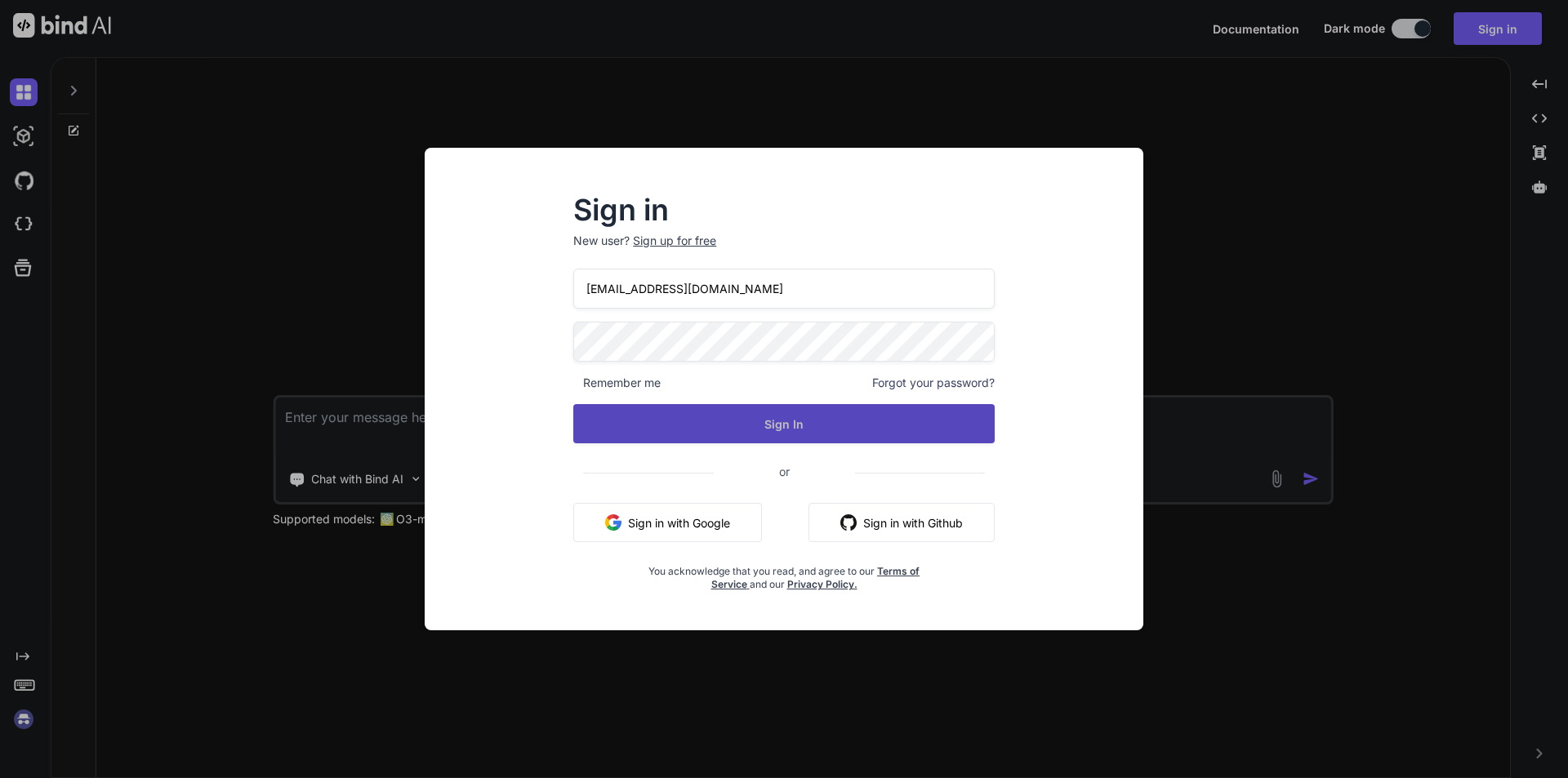
click at [729, 412] on button "Sign In" at bounding box center [784, 424] width 421 height 39
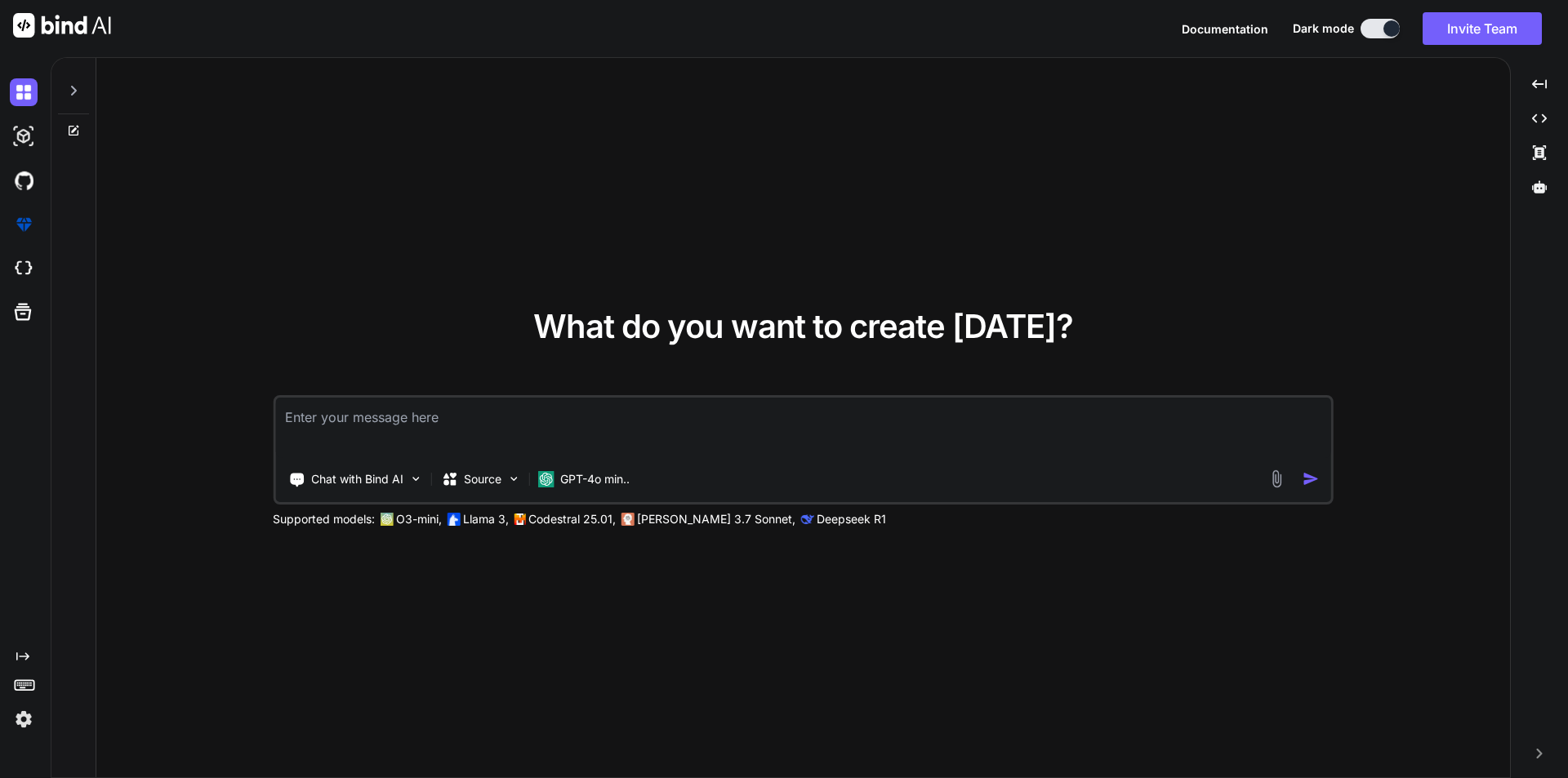
click at [565, 774] on div "What do you want to create today? Chat with Bind AI Source GPT-4o min.. Support…" at bounding box center [803, 419] width 1413 height 721
click at [496, 439] on textarea at bounding box center [803, 428] width 1056 height 61
paste textarea "#gform_3 input:focus { outline: none; /* Removes the default browser outline */…"
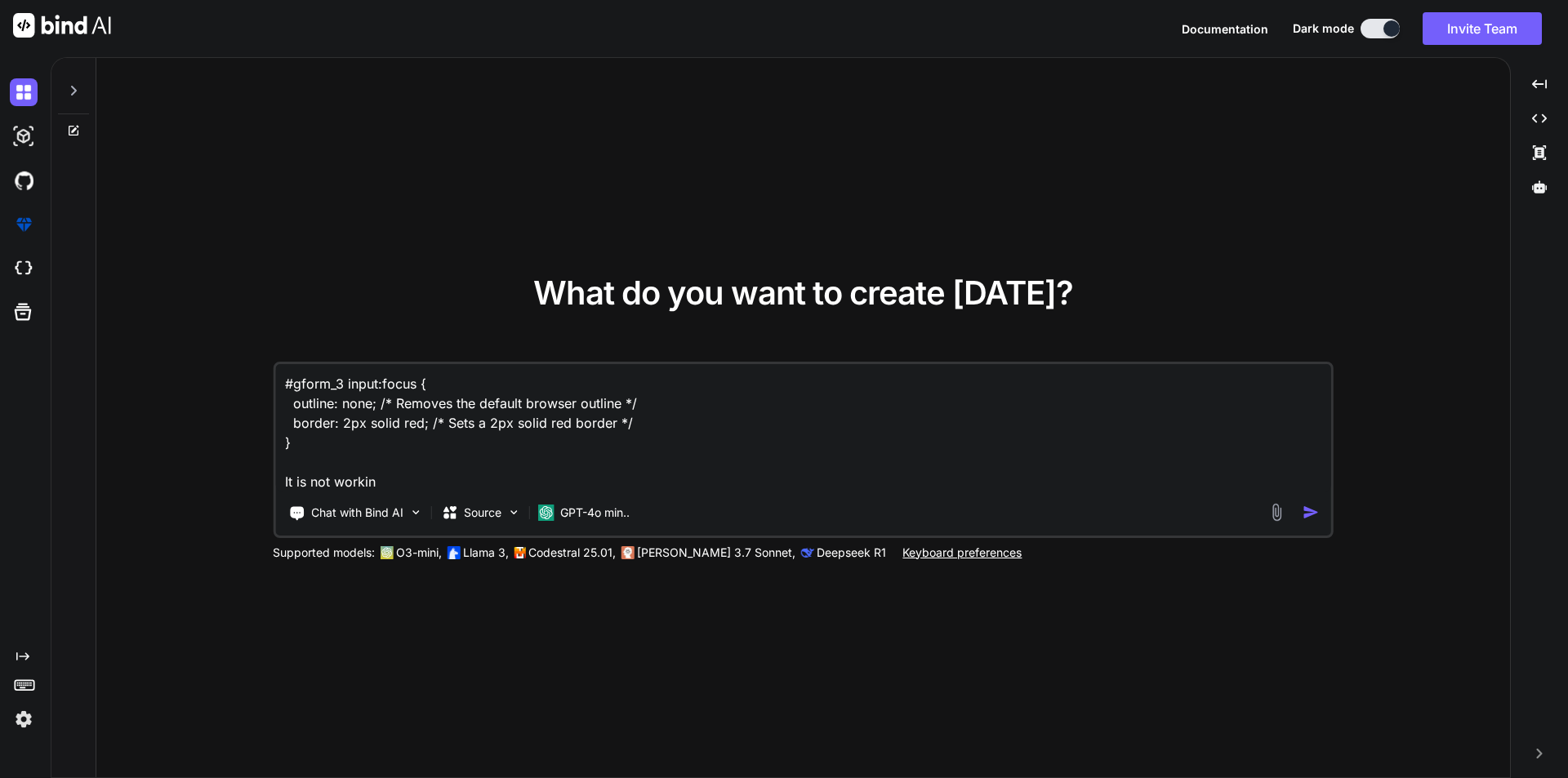
type textarea "#gform_3 input:focus { outline: none; /* Removes the default browser outline */…"
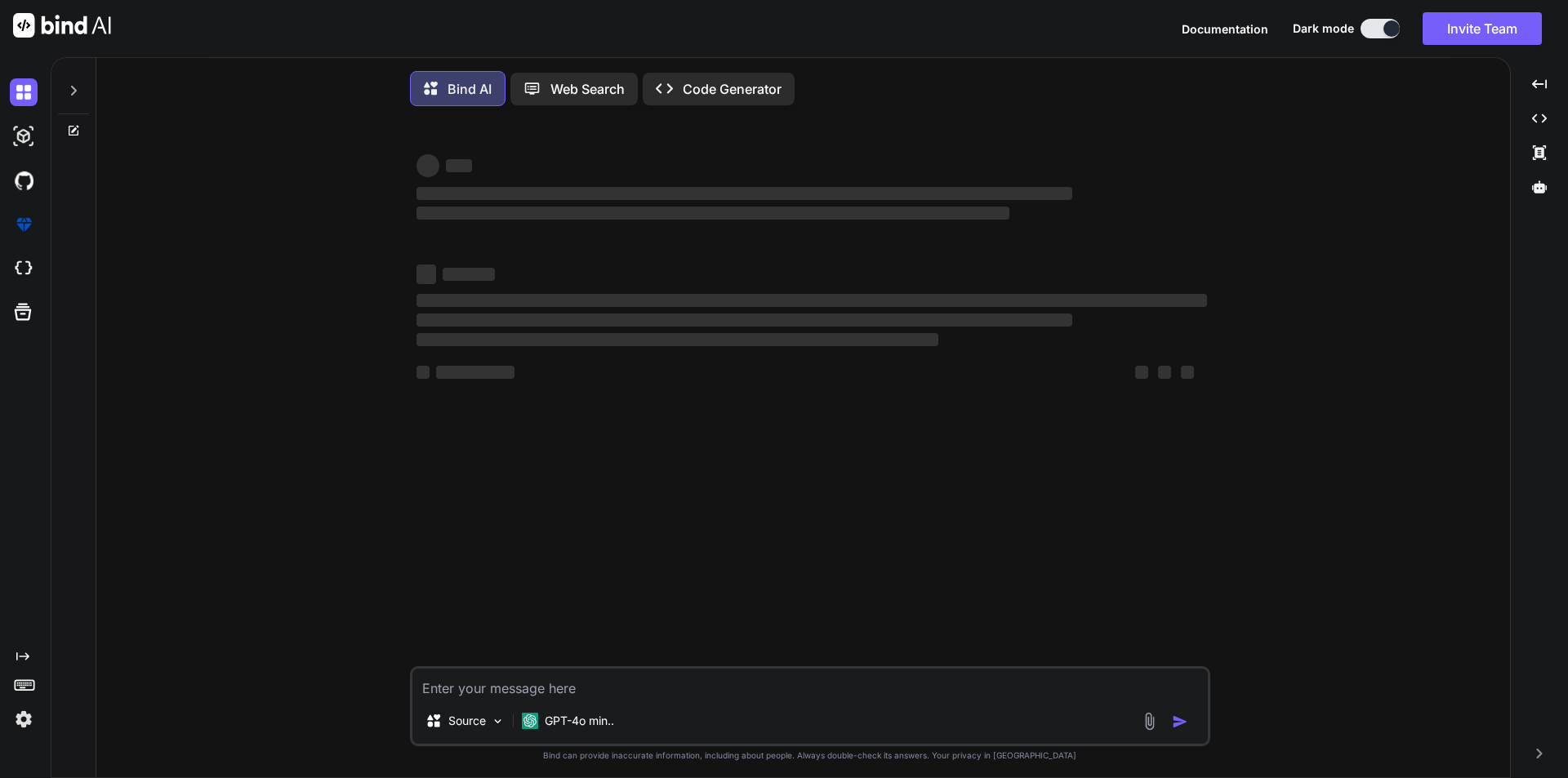
click at [856, 382] on div "‌ ‌ ‌ ‌ ‌" at bounding box center [811, 372] width 790 height 20
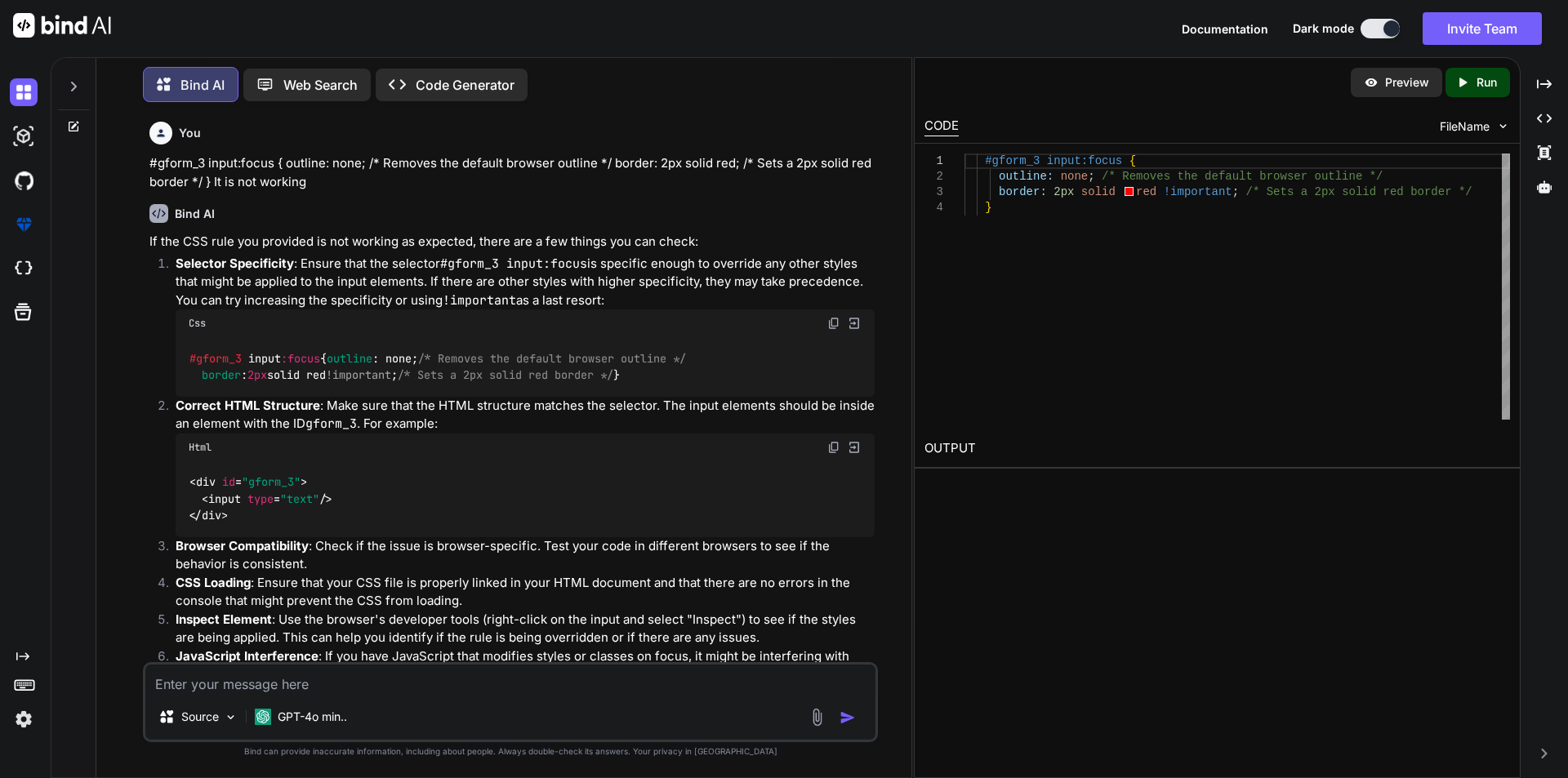
click at [405, 685] on textarea at bounding box center [510, 680] width 730 height 30
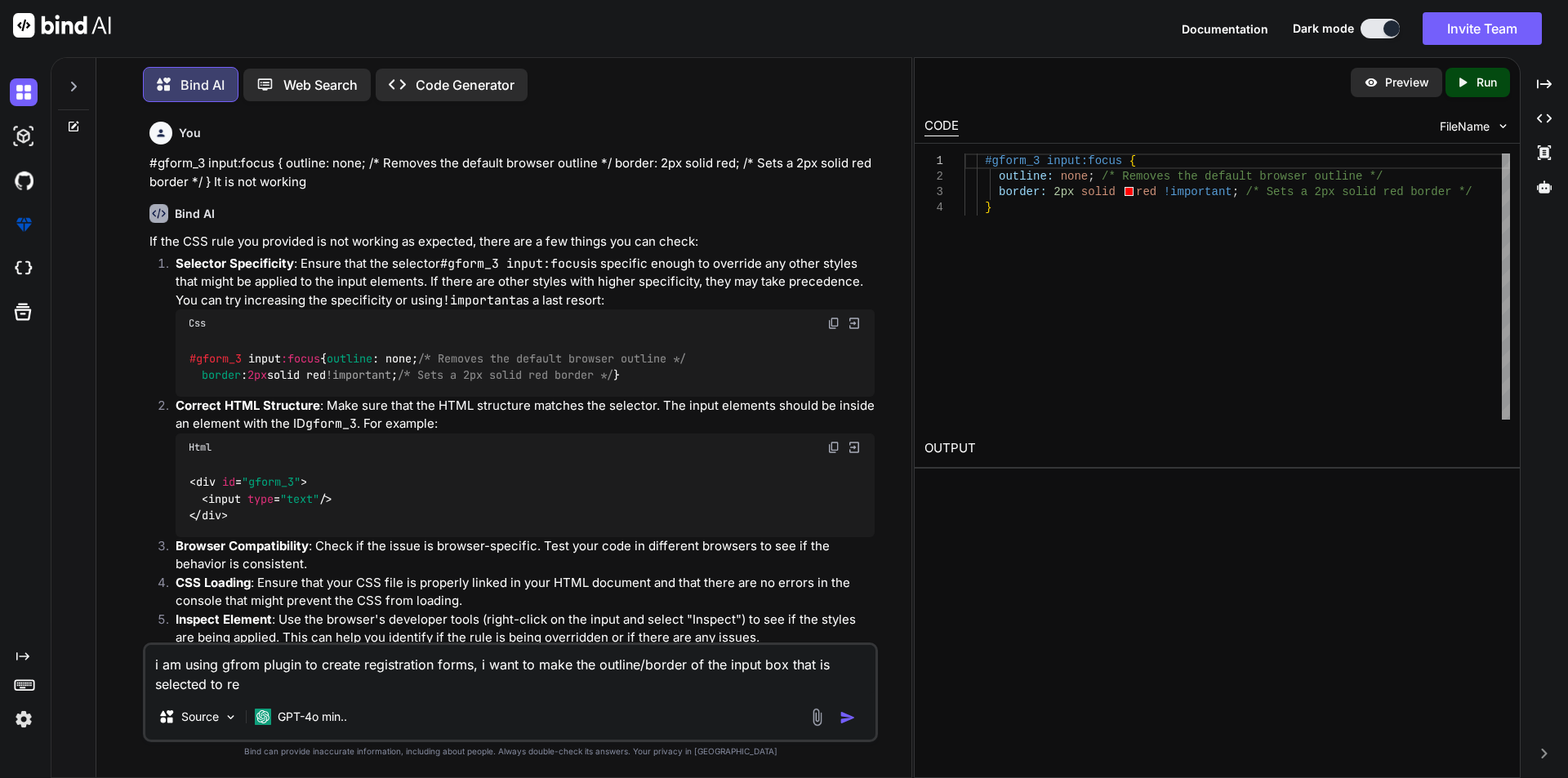
type textarea "i am using gfrom plugin to create registration forms, i want to make the outlin…"
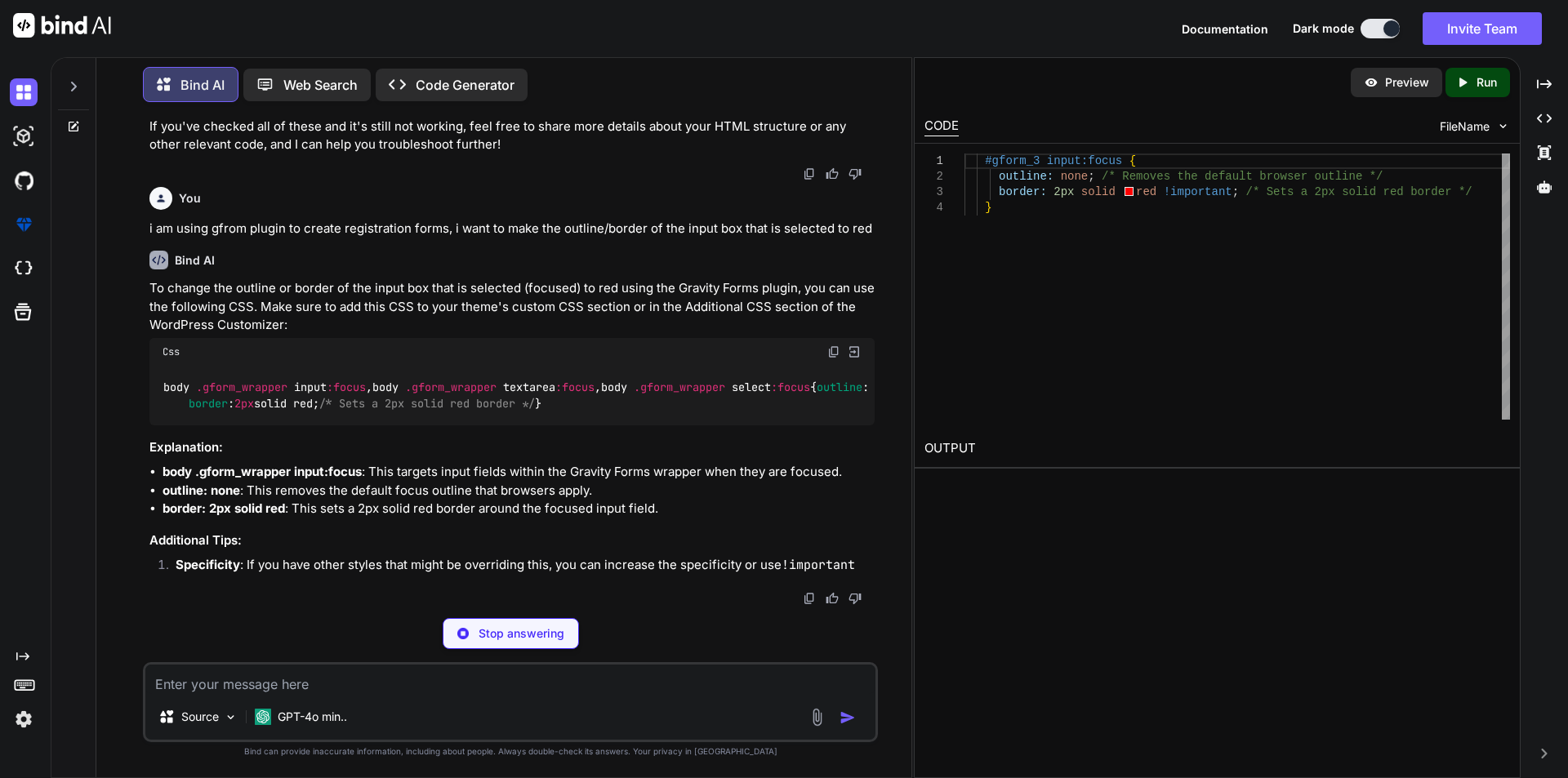
scroll to position [674, 0]
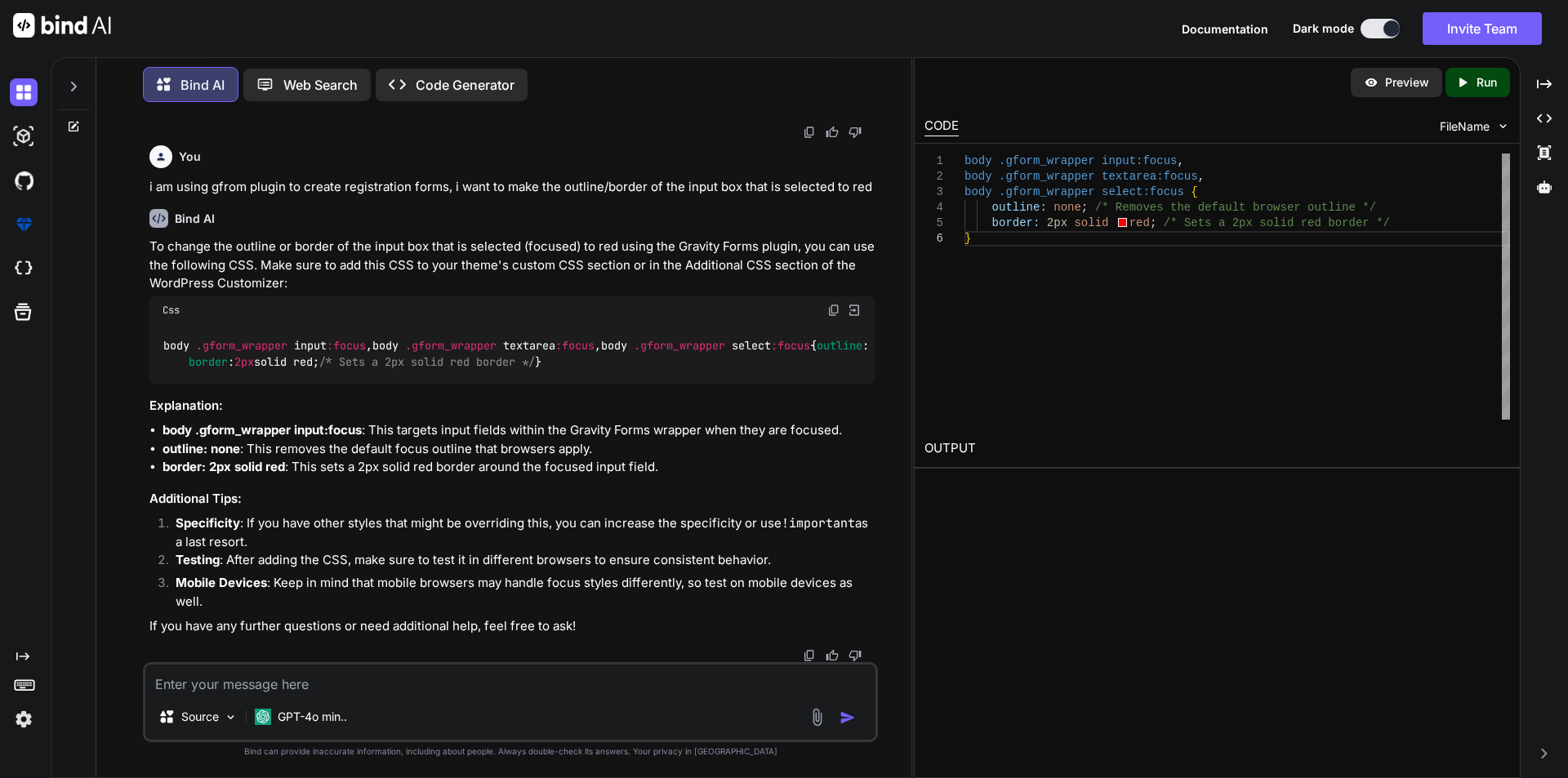
drag, startPoint x: 171, startPoint y: 405, endPoint x: 152, endPoint y: 307, distance: 99.8
click at [152, 324] on div "body .gform_wrapper input :focus , body .gform_wrapper textarea :focus , body .…" at bounding box center [511, 353] width 725 height 60
copy code "body .gform_wrapper input :focus , body .gform_wrapper textarea :focus , body .…"
click at [461, 440] on li "body .gform_wrapper input:focus : This targets input fields within the Gravity …" at bounding box center [518, 430] width 712 height 19
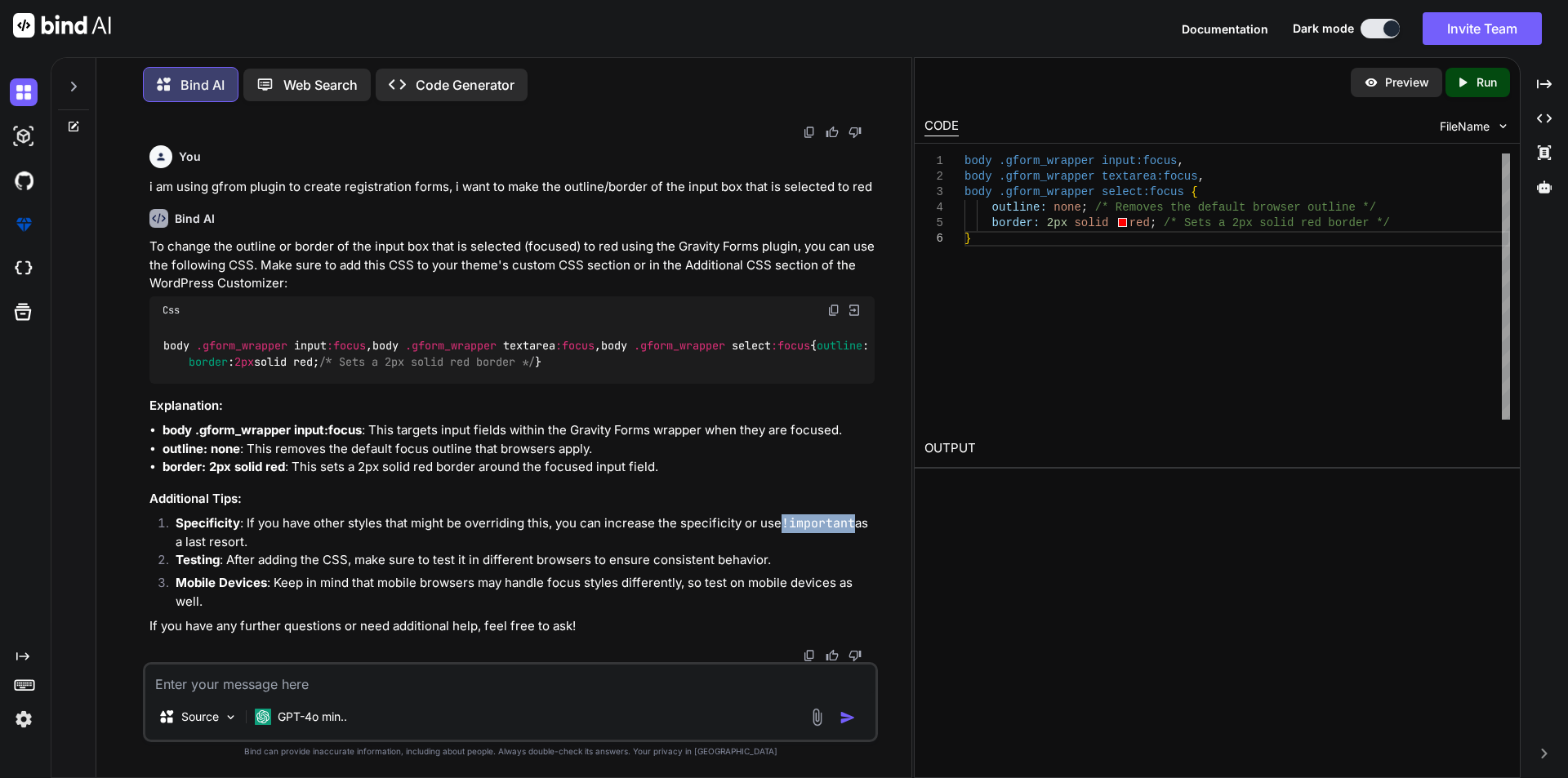
drag, startPoint x: 783, startPoint y: 522, endPoint x: 852, endPoint y: 521, distance: 69.0
click at [852, 521] on code "!important" at bounding box center [818, 524] width 74 height 16
copy code "!important"
click at [334, 671] on textarea at bounding box center [510, 680] width 730 height 30
type textarea "i just want 1 gform and not all"
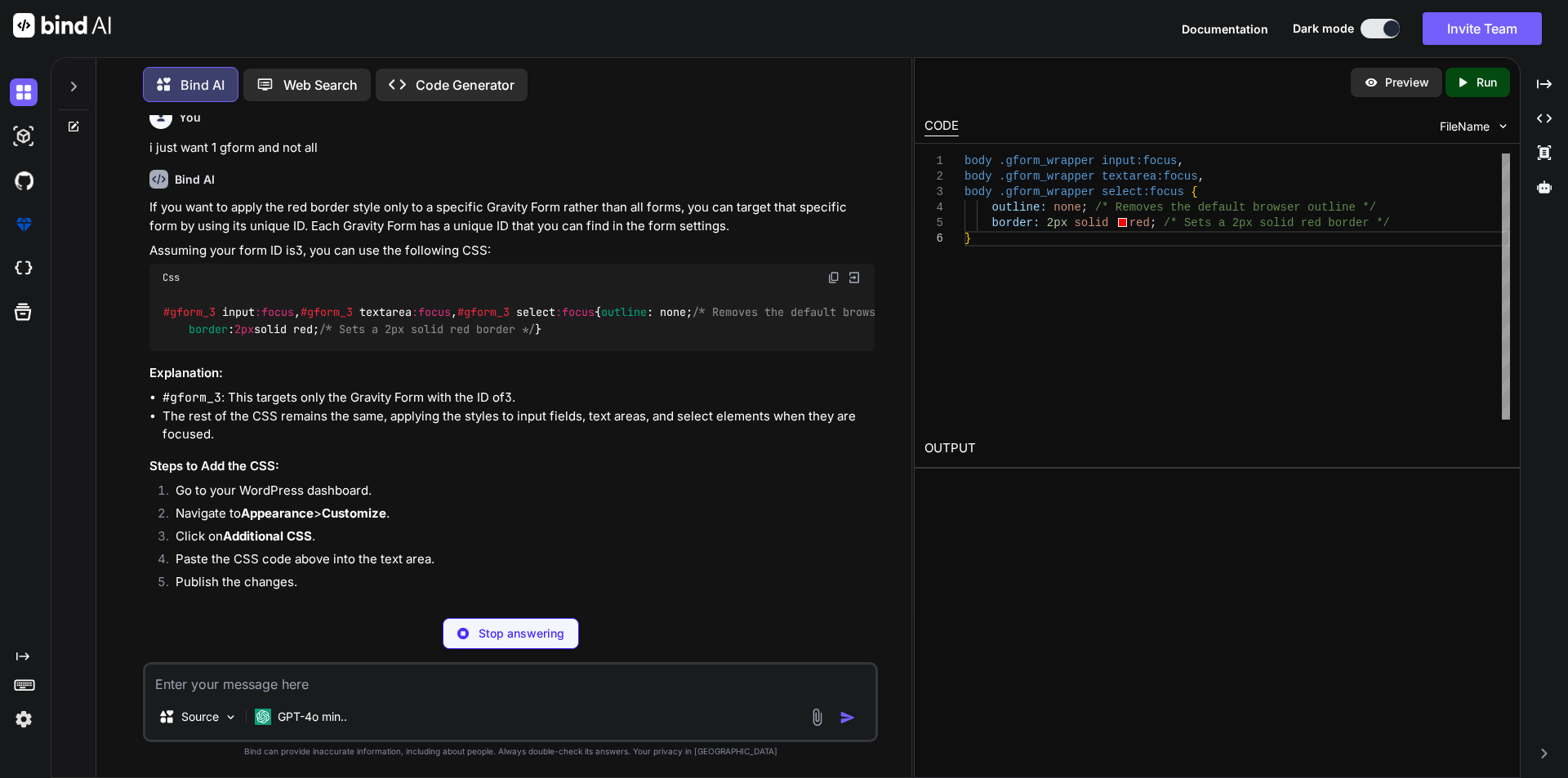
scroll to position [1214, 0]
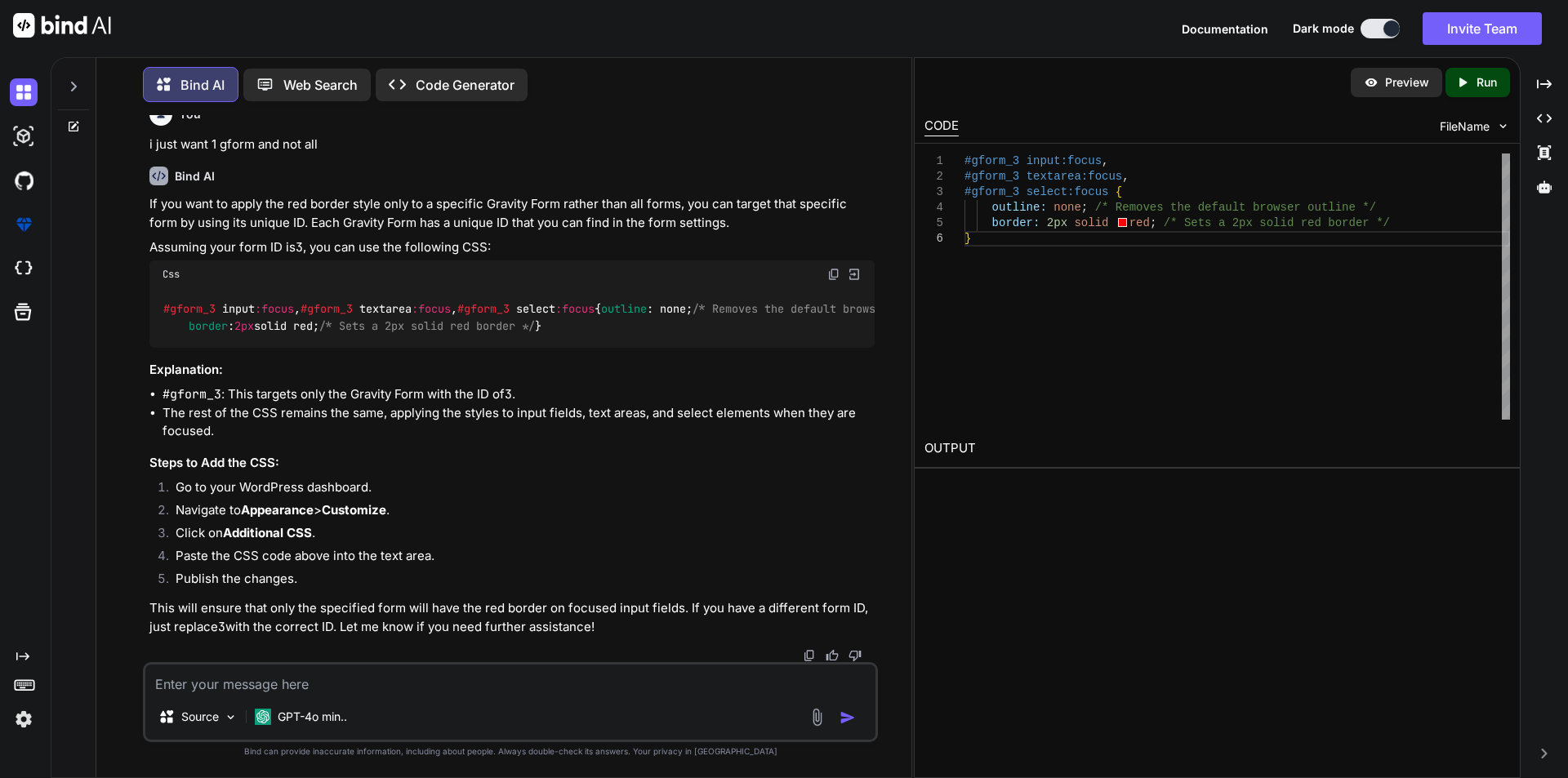
click at [172, 317] on span "#gform_3" at bounding box center [189, 310] width 52 height 15
click at [334, 441] on li "The rest of the CSS remains the same, applying the styles to input fields, text…" at bounding box center [518, 422] width 712 height 37
click at [301, 317] on span "#gform_3" at bounding box center [327, 310] width 52 height 15
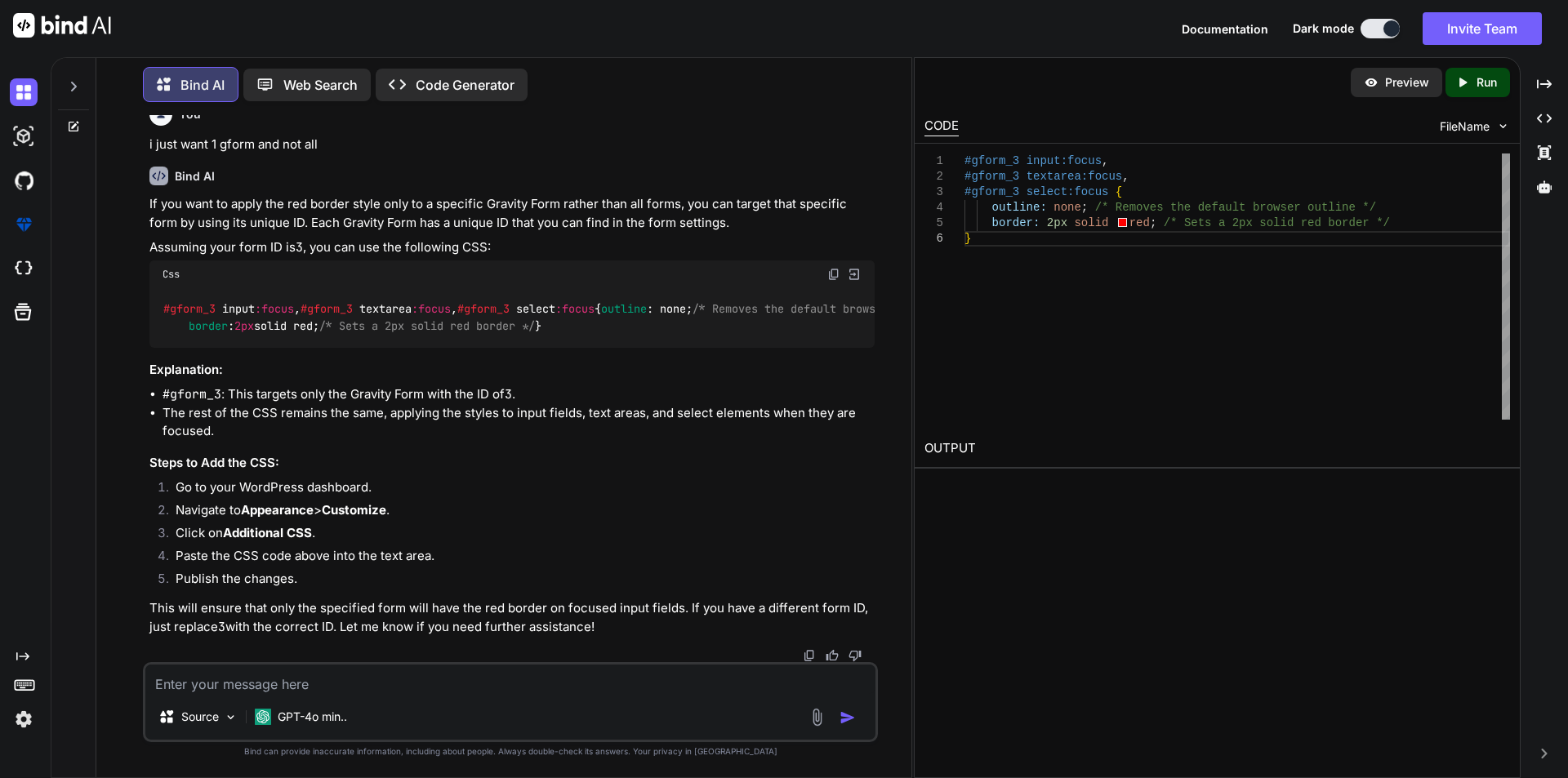
click at [192, 348] on div "#gform_3 input :focus , #gform_3 textarea :focus , #gform_3 select :focus { out…" at bounding box center [511, 318] width 725 height 60
copy code "gform_3"
click at [167, 317] on span "#gform_3" at bounding box center [189, 310] width 52 height 15
drag, startPoint x: 161, startPoint y: 373, endPoint x: 184, endPoint y: 378, distance: 23.5
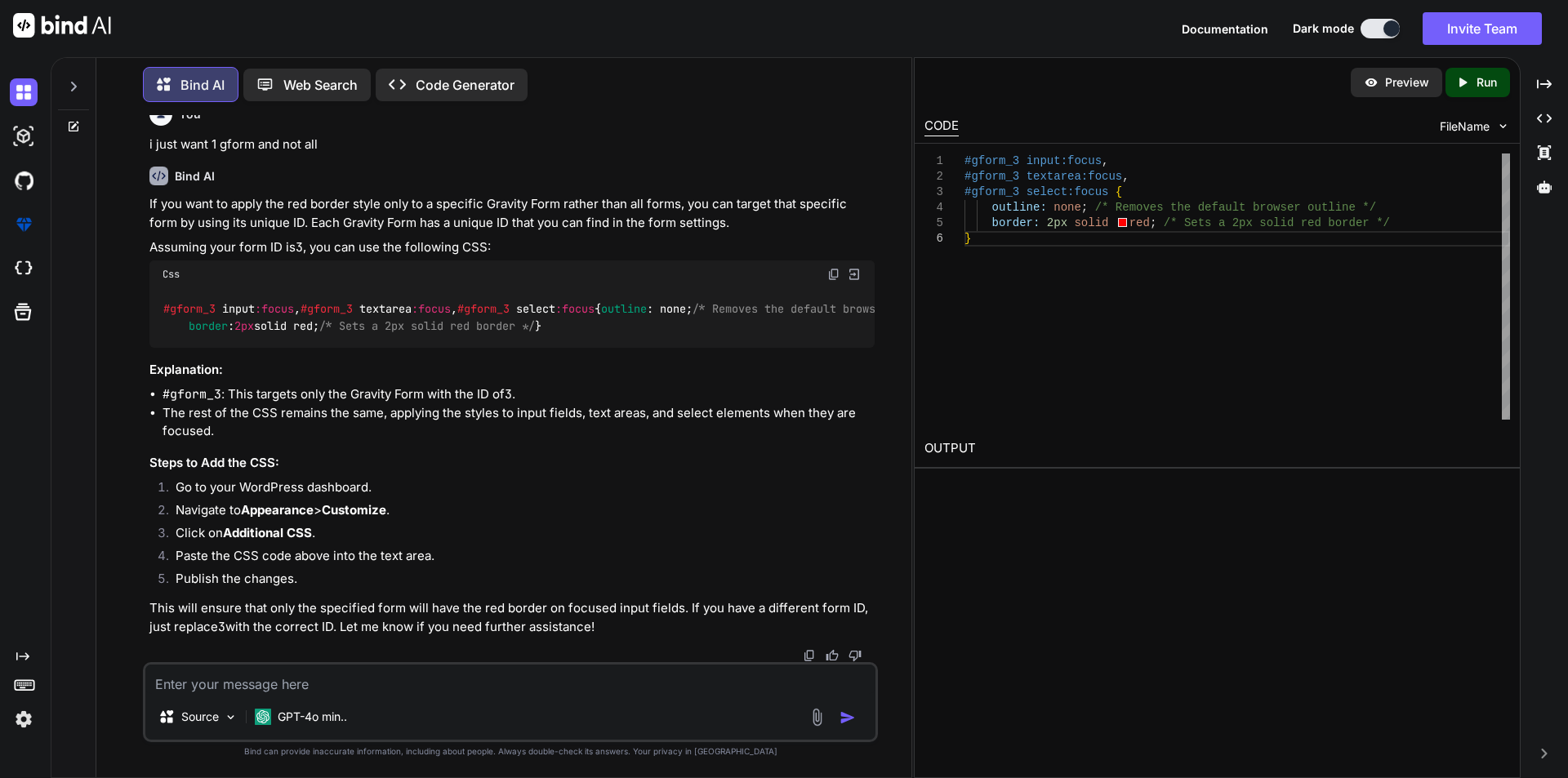
click at [178, 348] on div "#gform_3 input :focus , #gform_3 textarea :focus , #gform_3 select :focus { out…" at bounding box center [511, 318] width 725 height 60
click at [203, 317] on span "#gform_3" at bounding box center [189, 310] width 52 height 15
click at [213, 317] on span "#gform_3" at bounding box center [189, 310] width 52 height 15
drag, startPoint x: 215, startPoint y: 375, endPoint x: 160, endPoint y: 375, distance: 55.0
click at [160, 348] on div "#gform_3 input :focus , #gform_3 textarea :focus , #gform_3 select :focus { out…" at bounding box center [511, 318] width 725 height 60
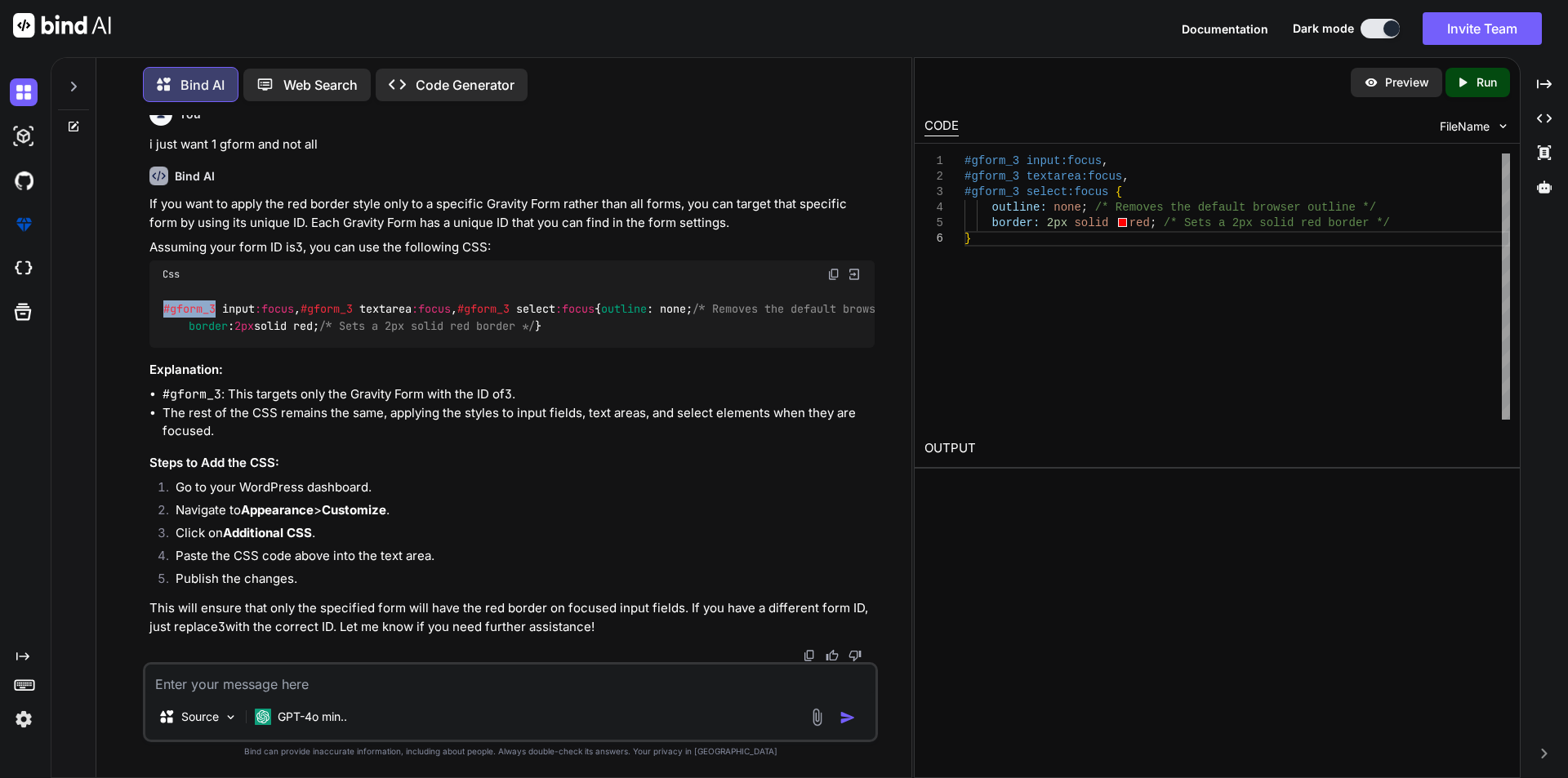
copy span "#gform_3"
